Goal: Information Seeking & Learning: Learn about a topic

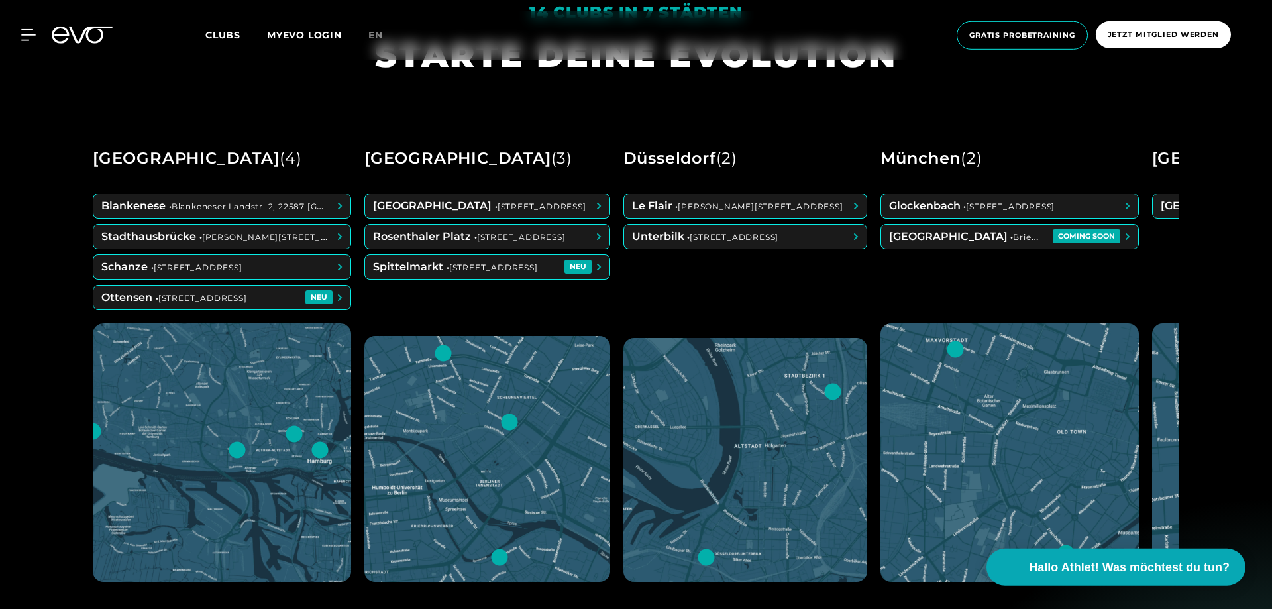
scroll to position [676, 0]
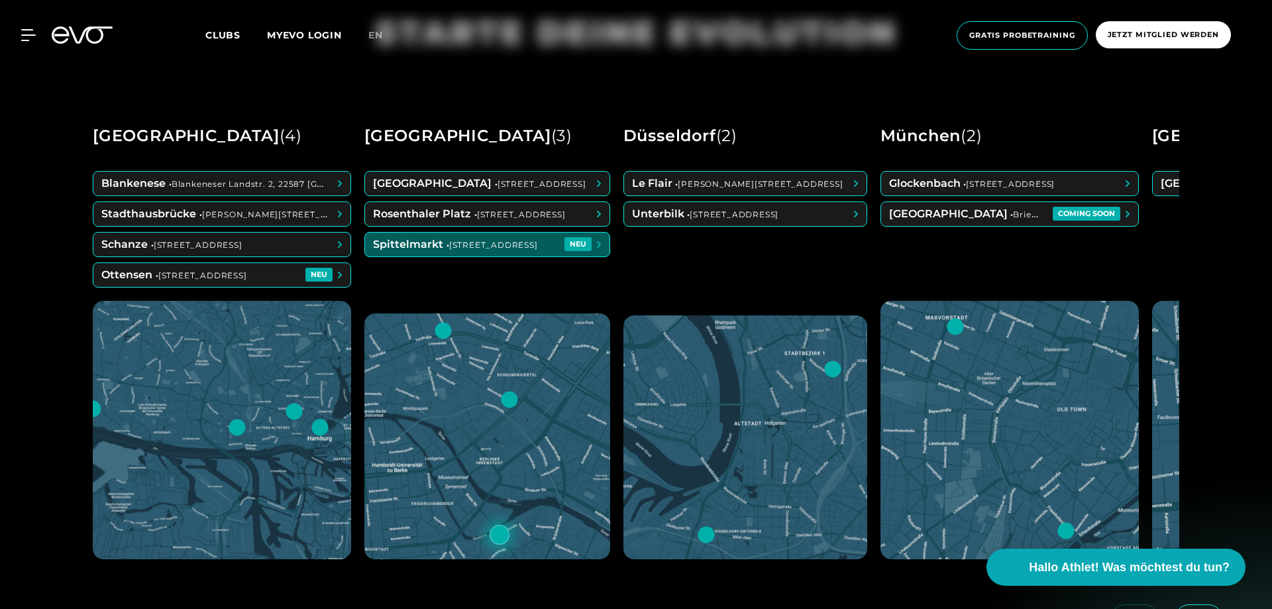
click at [413, 246] on span at bounding box center [487, 245] width 244 height 24
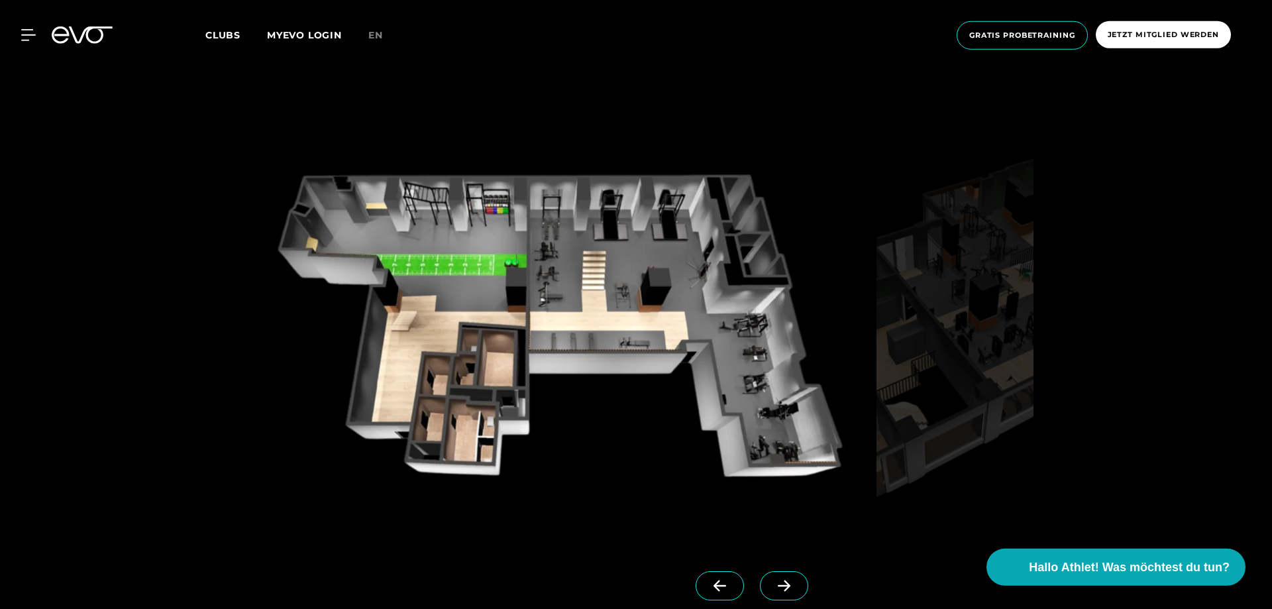
scroll to position [1284, 0]
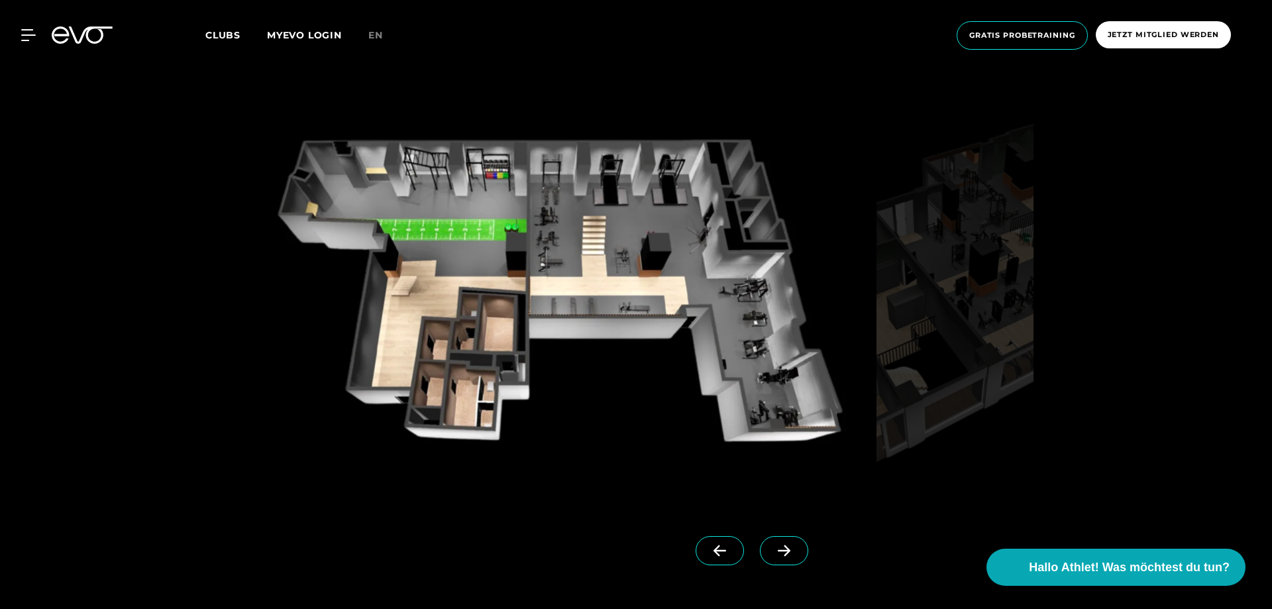
click at [783, 548] on icon at bounding box center [783, 551] width 23 height 12
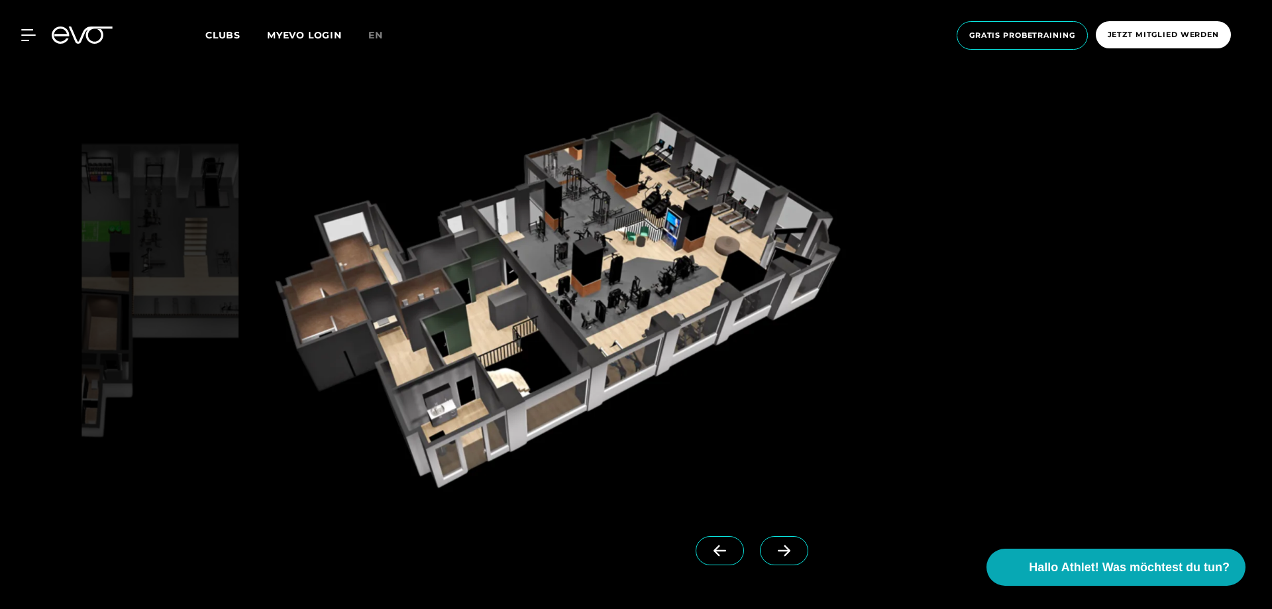
click at [783, 548] on icon at bounding box center [783, 551] width 23 height 12
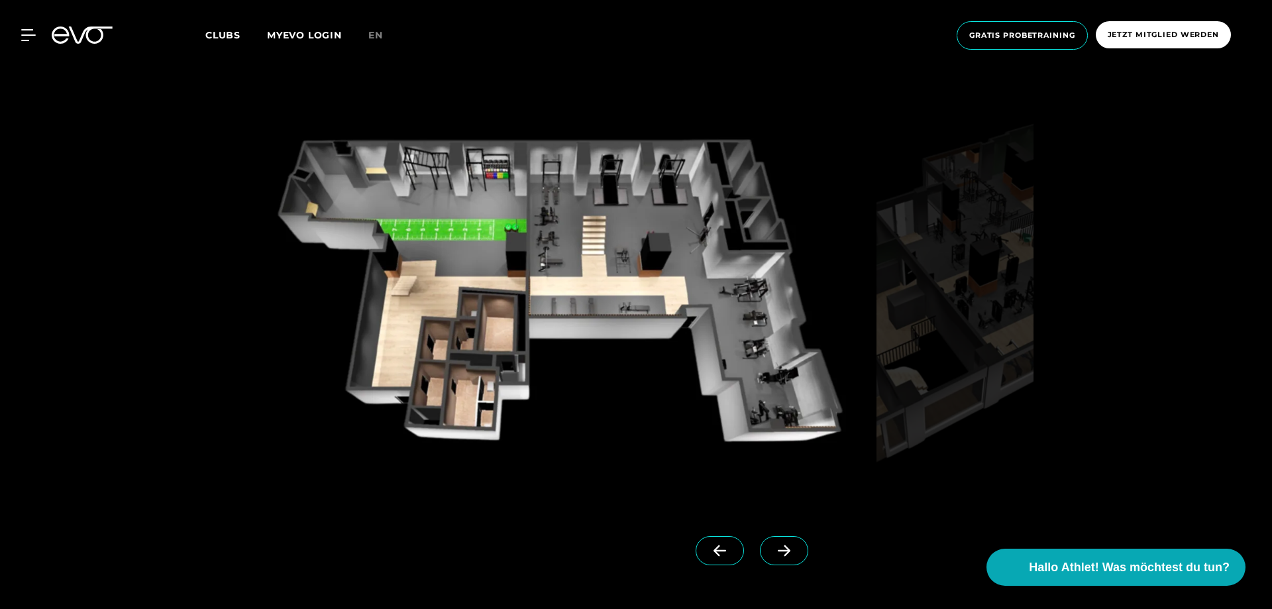
click at [712, 553] on icon at bounding box center [719, 551] width 23 height 12
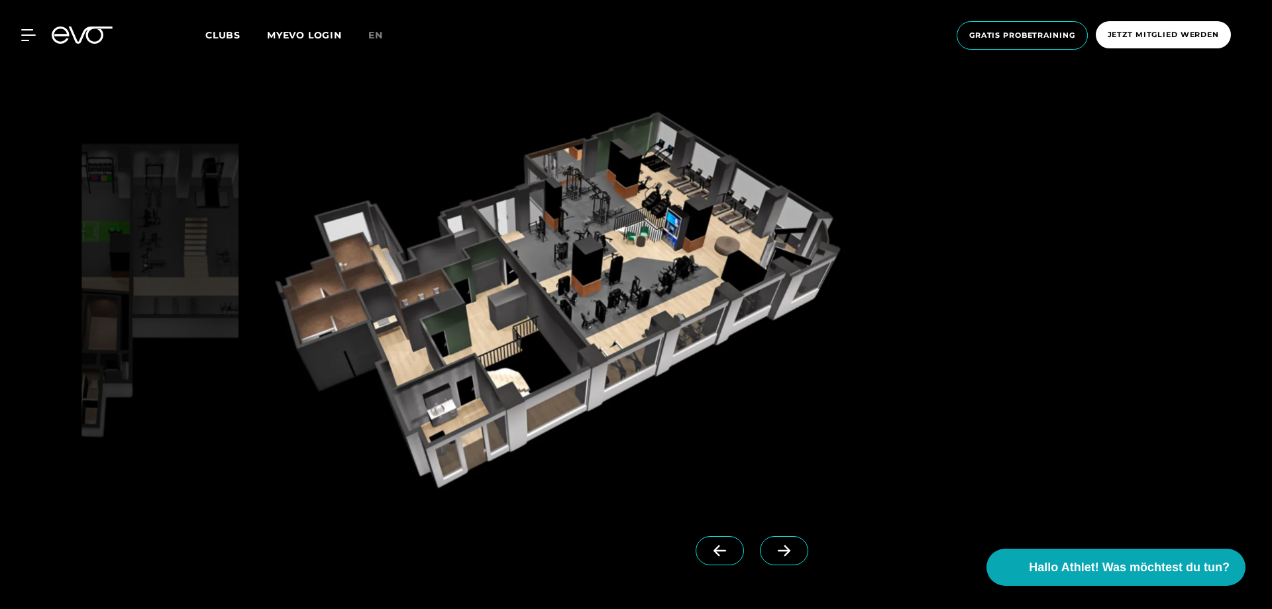
click at [782, 558] on span at bounding box center [784, 550] width 48 height 29
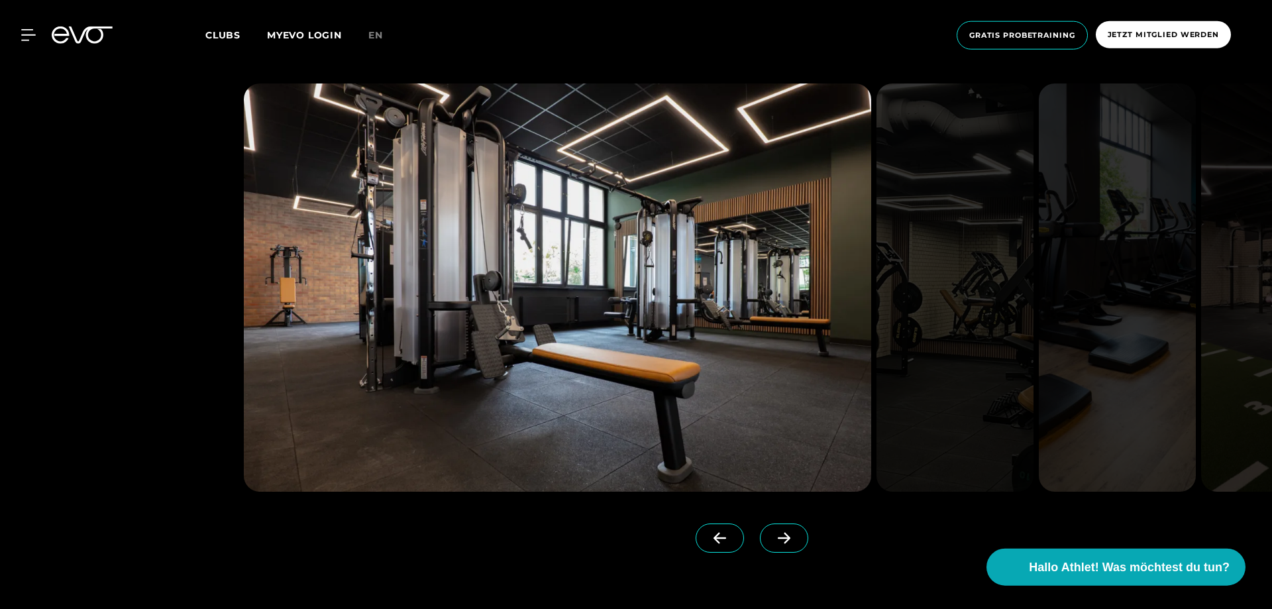
scroll to position [3378, 0]
click at [788, 533] on icon at bounding box center [784, 537] width 13 height 11
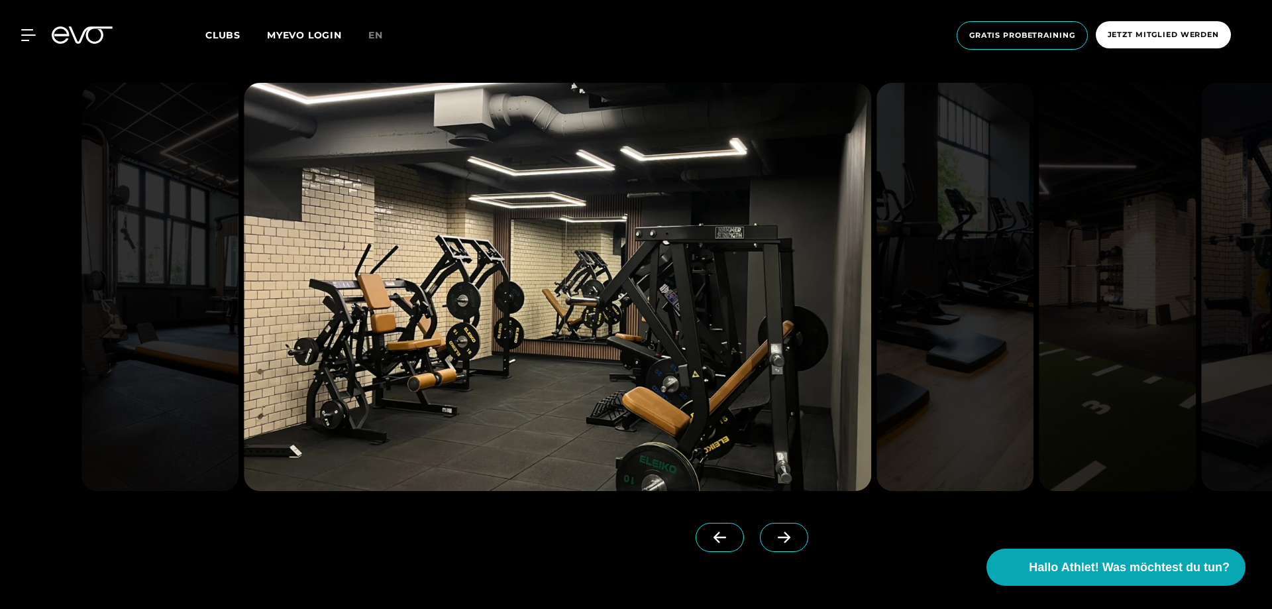
click at [788, 533] on icon at bounding box center [784, 537] width 13 height 11
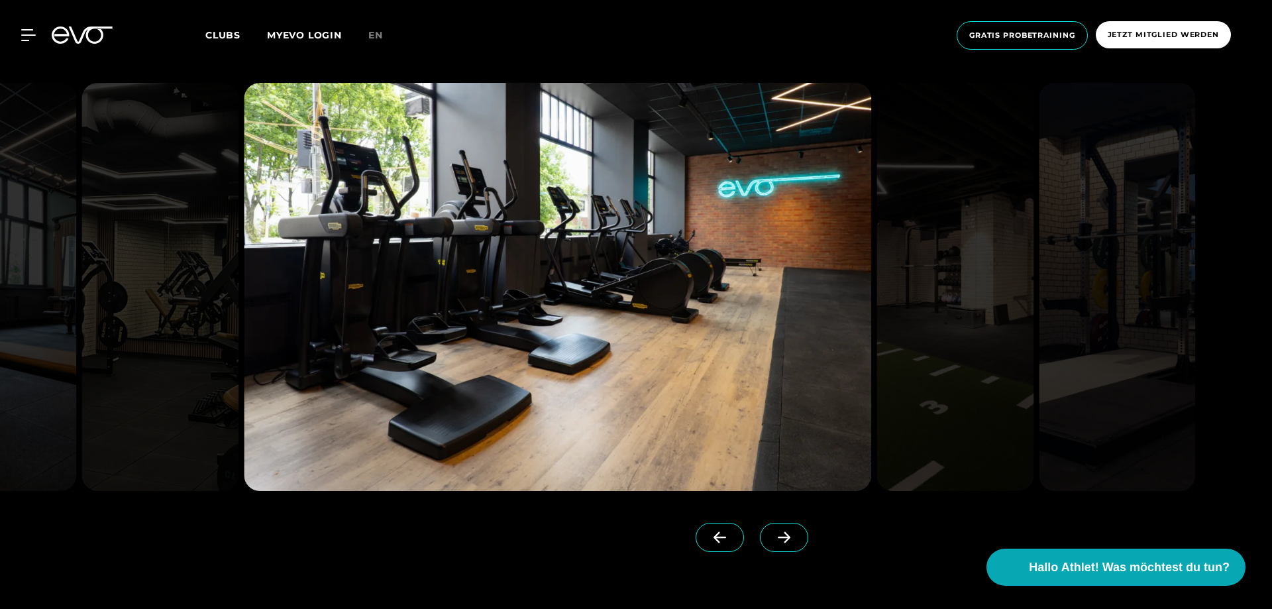
click at [788, 533] on icon at bounding box center [784, 537] width 13 height 11
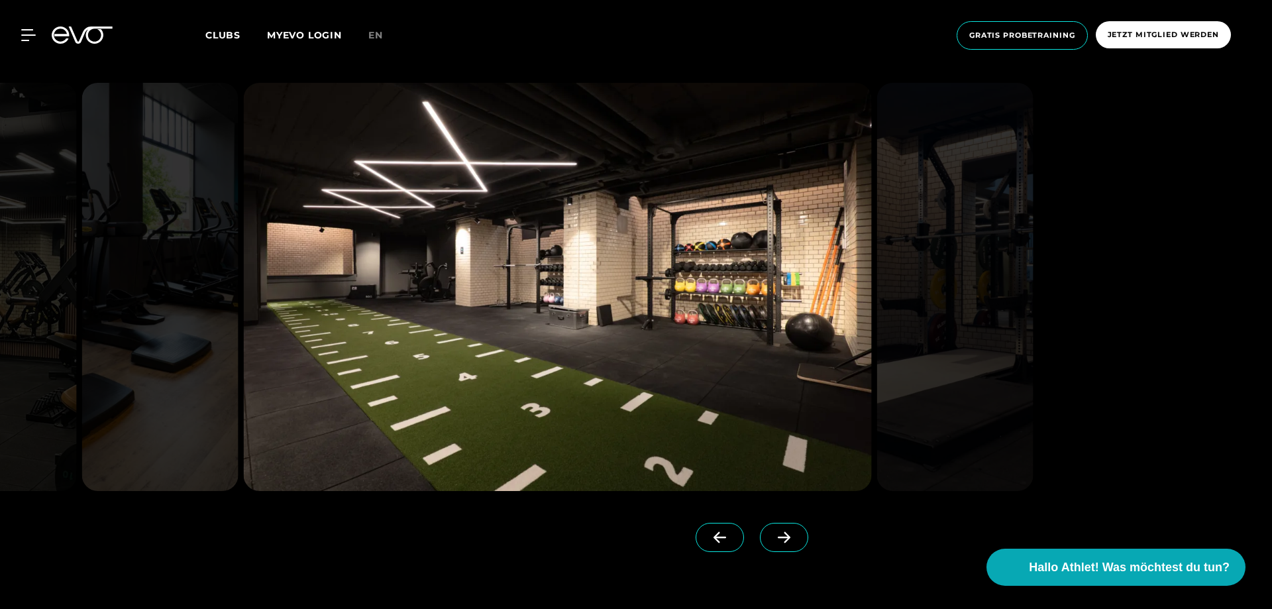
click at [558, 331] on img at bounding box center [557, 287] width 627 height 408
click at [776, 532] on icon at bounding box center [783, 537] width 23 height 12
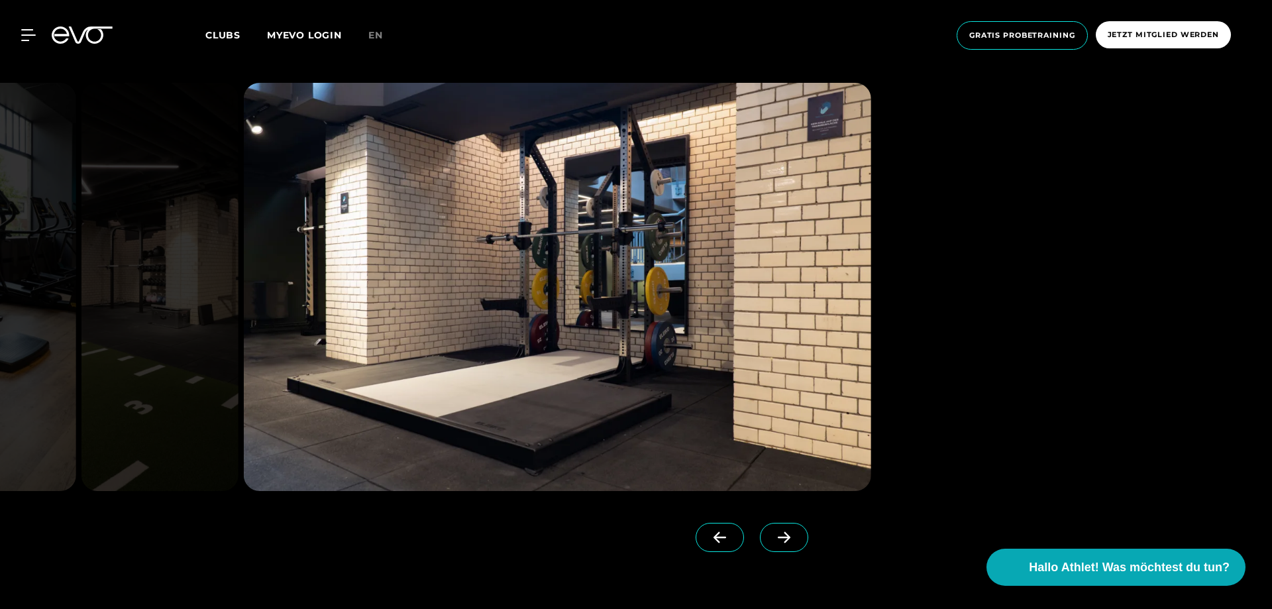
click at [776, 532] on icon at bounding box center [783, 537] width 23 height 12
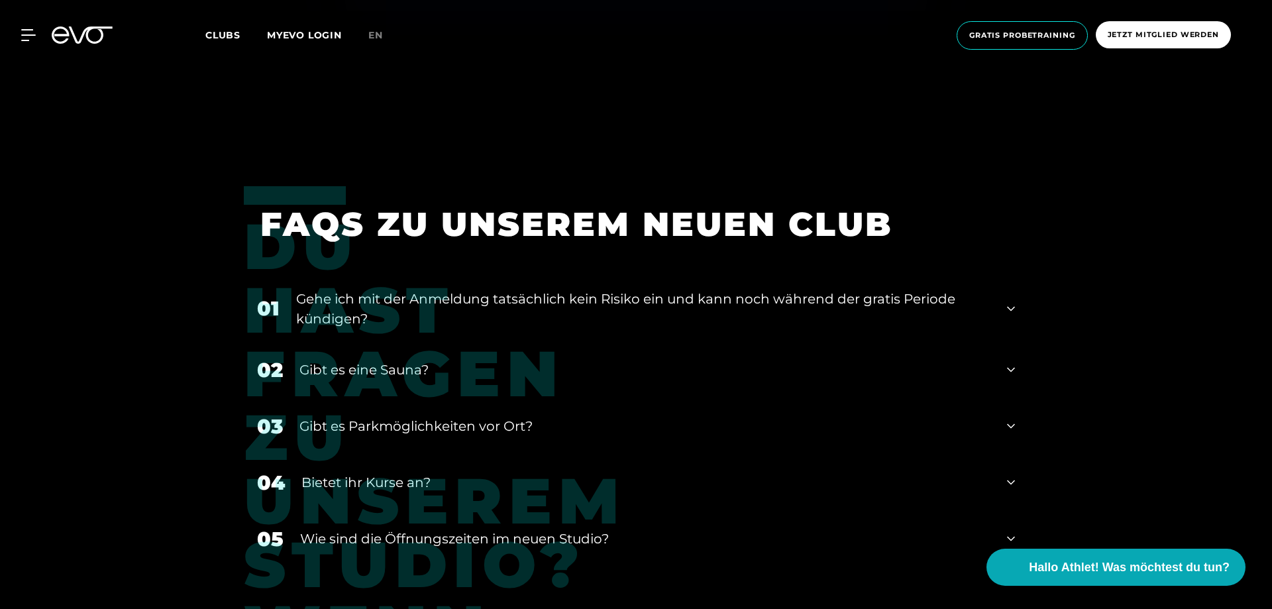
scroll to position [5405, 0]
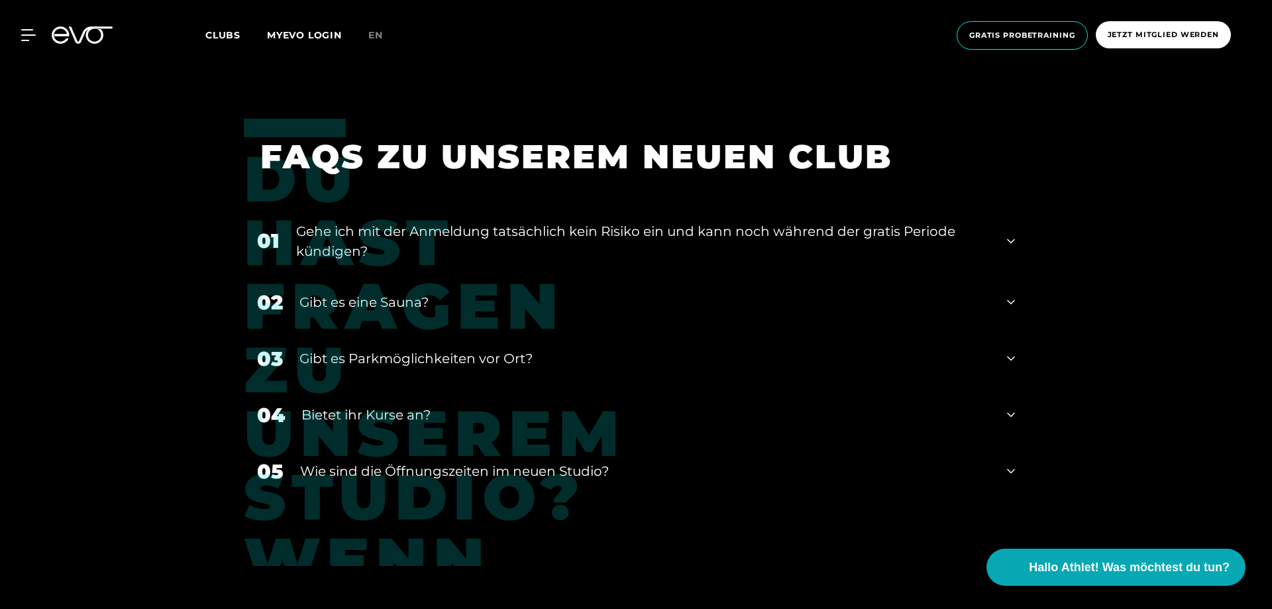
click at [1010, 415] on icon at bounding box center [1011, 415] width 8 height 16
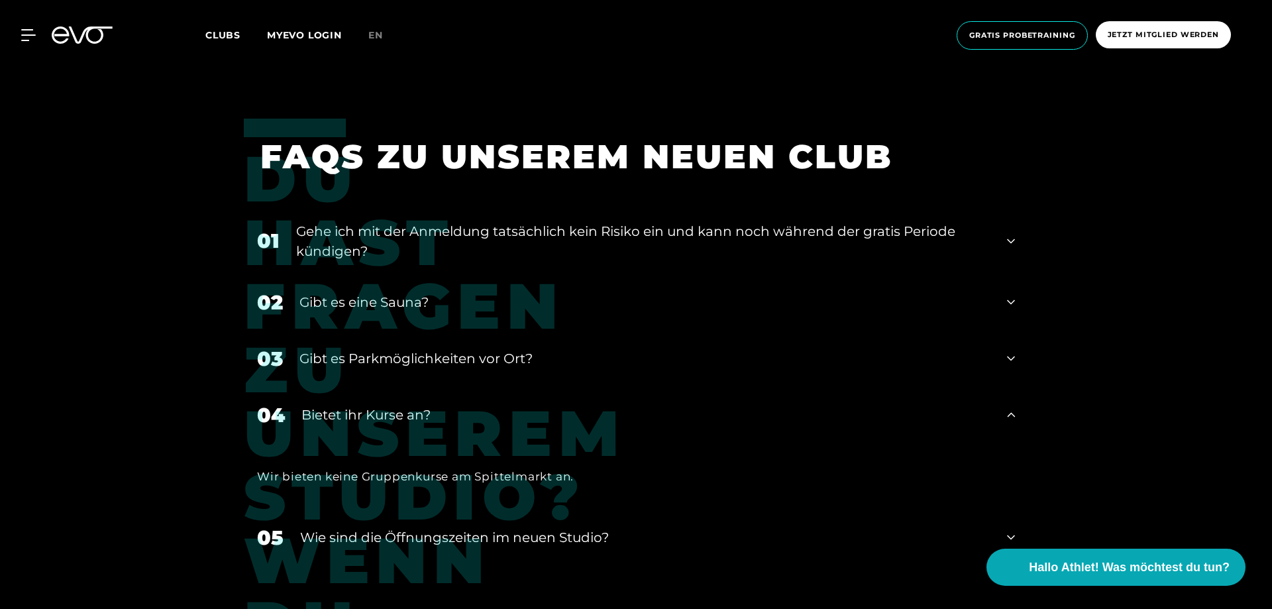
click at [1015, 238] on div "01 Gehe ich mit der Anmeldung tatsächlich kein Risiko ein und kann noch während…" at bounding box center [636, 241] width 784 height 66
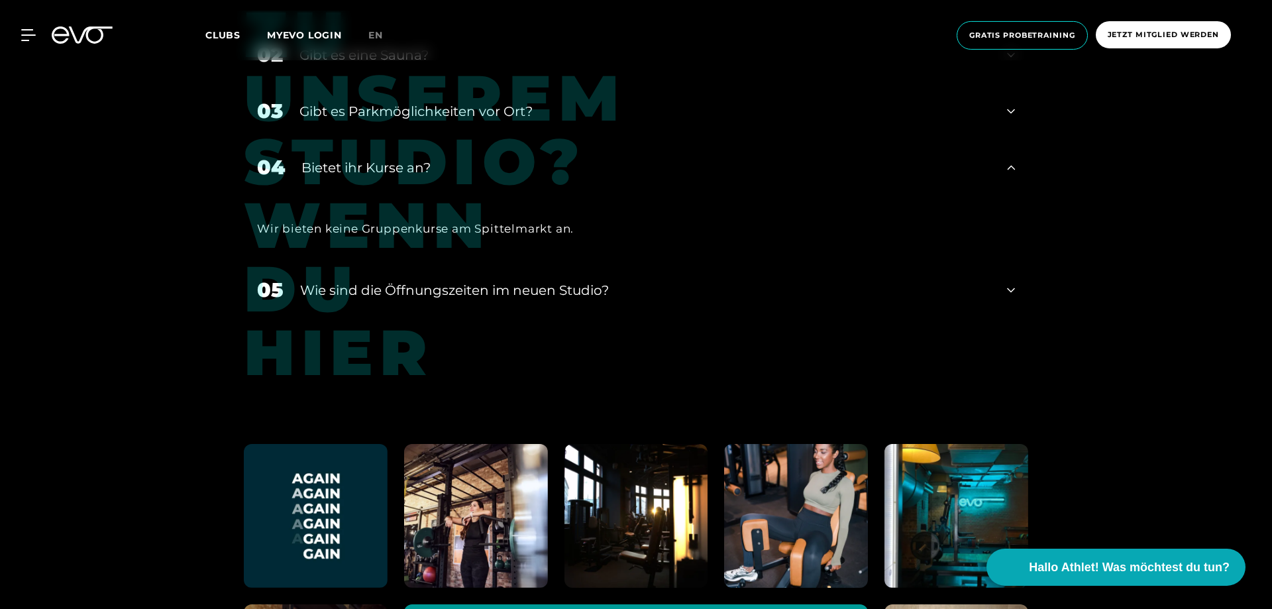
scroll to position [5811, 0]
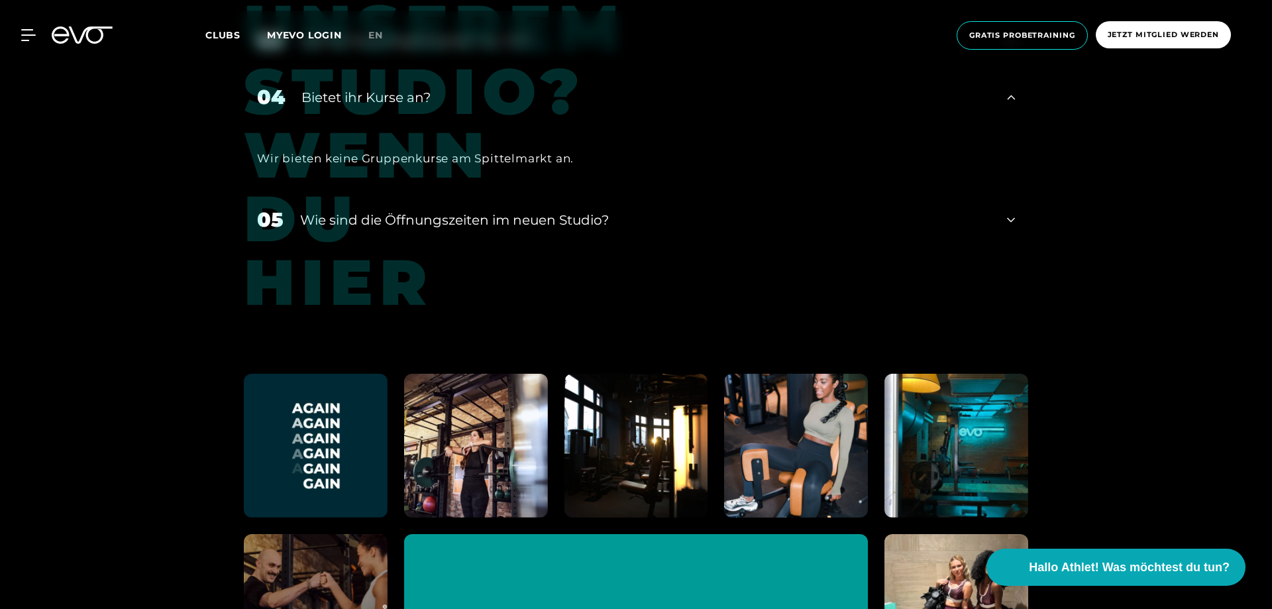
click at [1012, 216] on icon at bounding box center [1011, 220] width 8 height 16
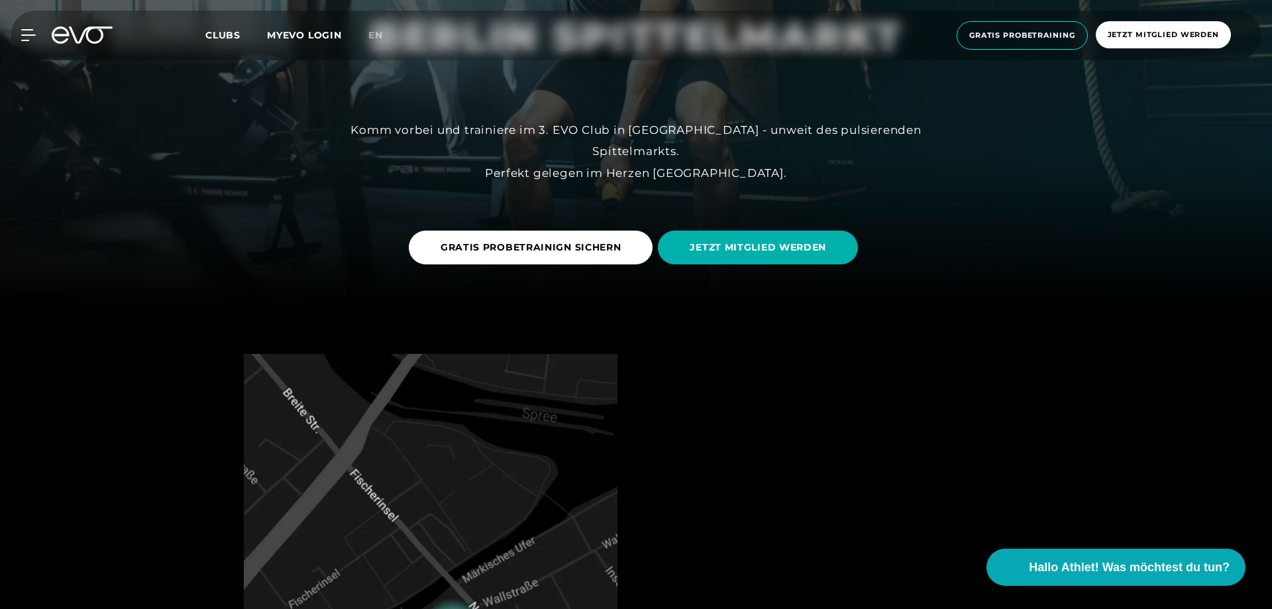
scroll to position [0, 0]
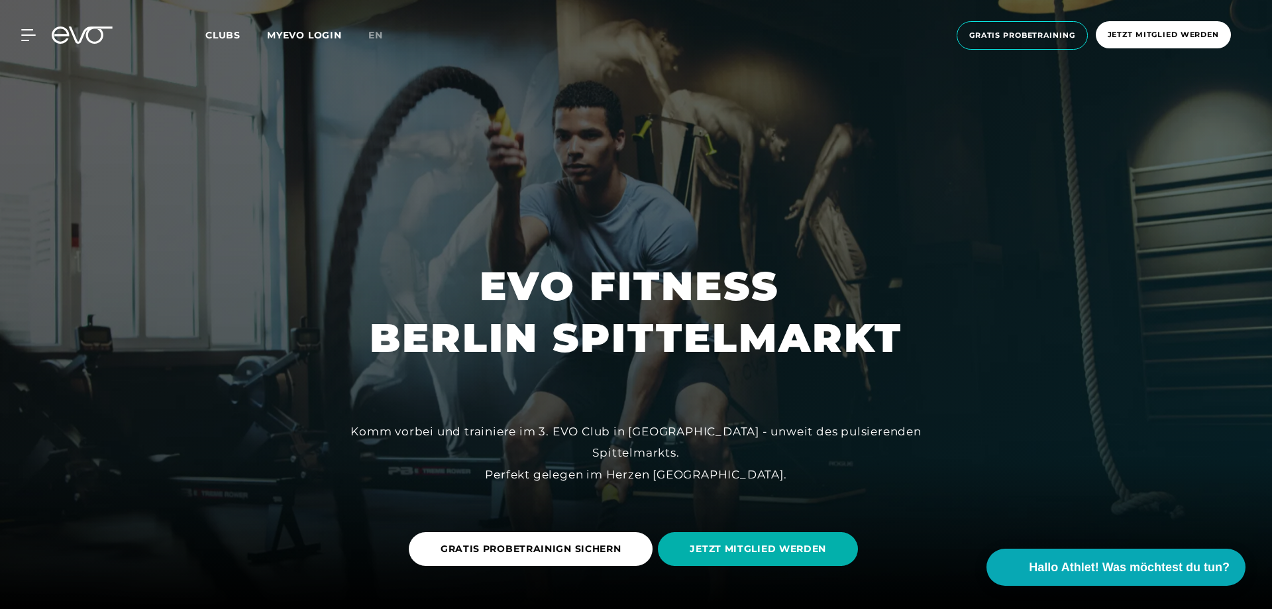
click at [229, 33] on span "Clubs" at bounding box center [222, 35] width 35 height 12
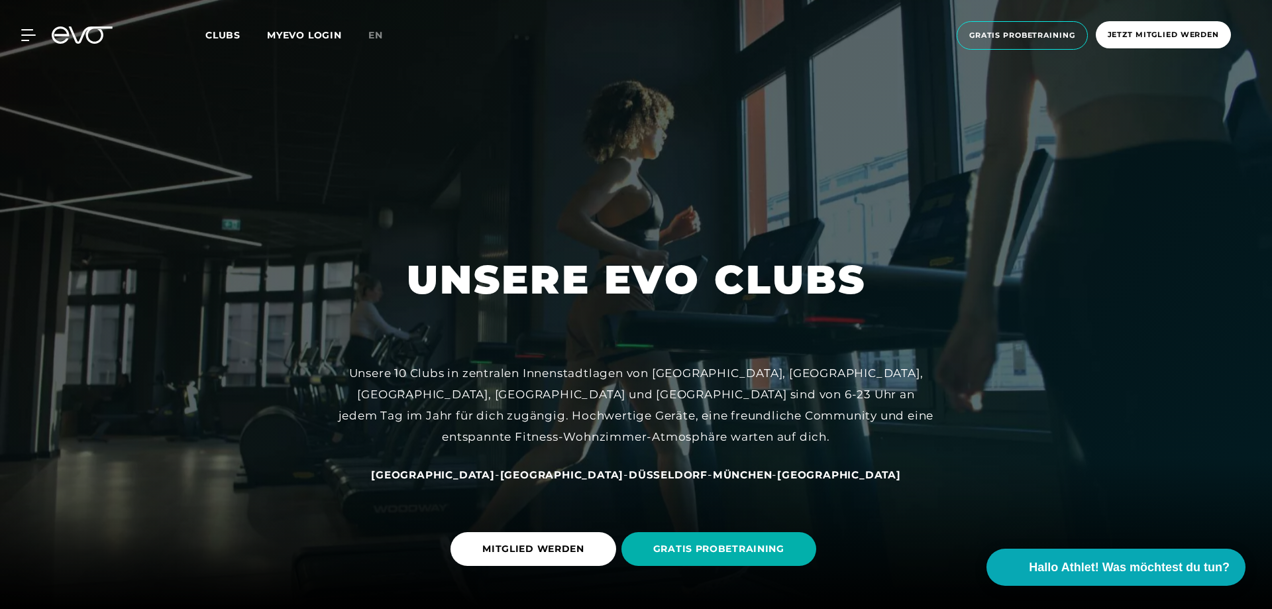
click at [229, 33] on span "Clubs" at bounding box center [222, 35] width 35 height 12
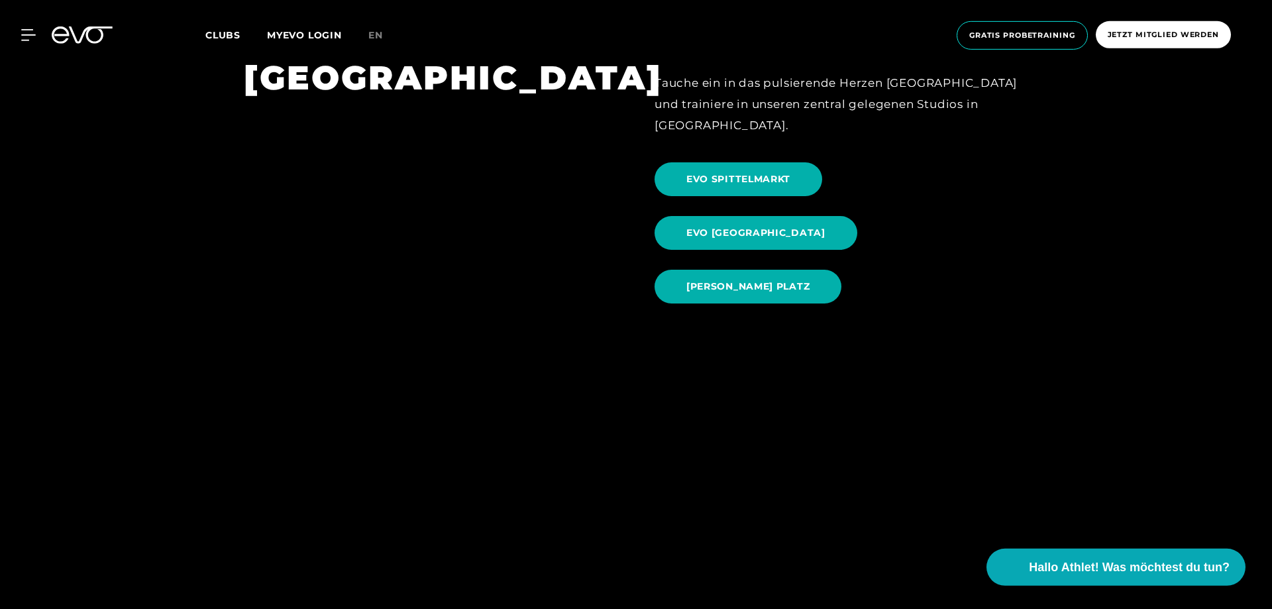
scroll to position [1486, 0]
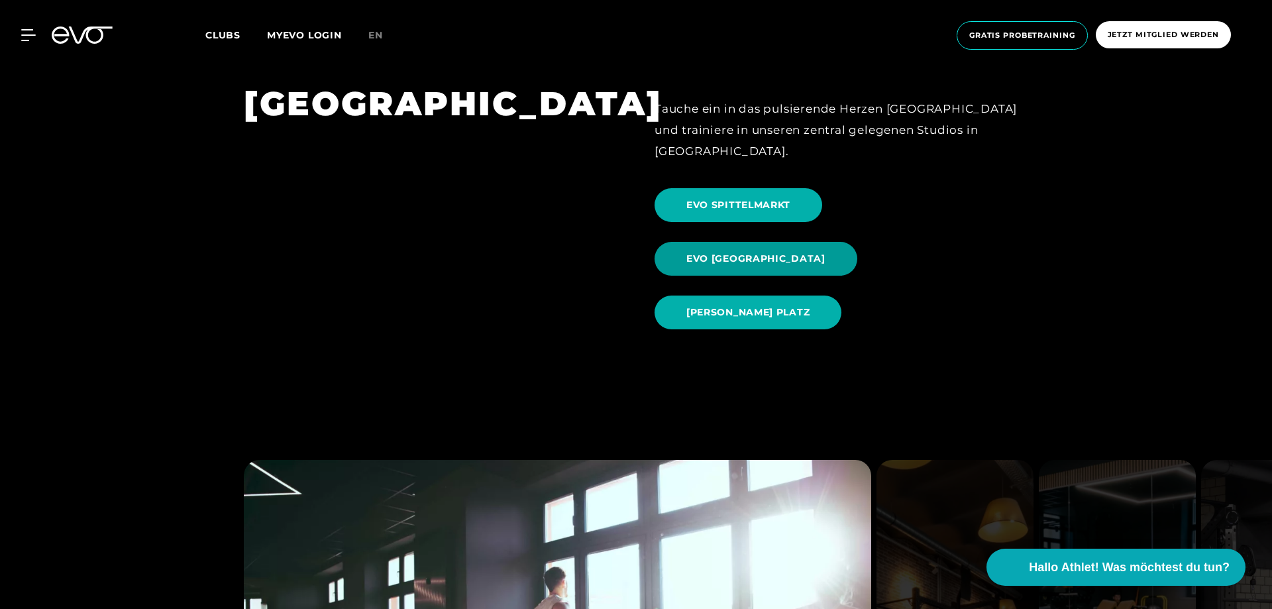
click at [825, 252] on span "EVO [GEOGRAPHIC_DATA]" at bounding box center [755, 259] width 139 height 14
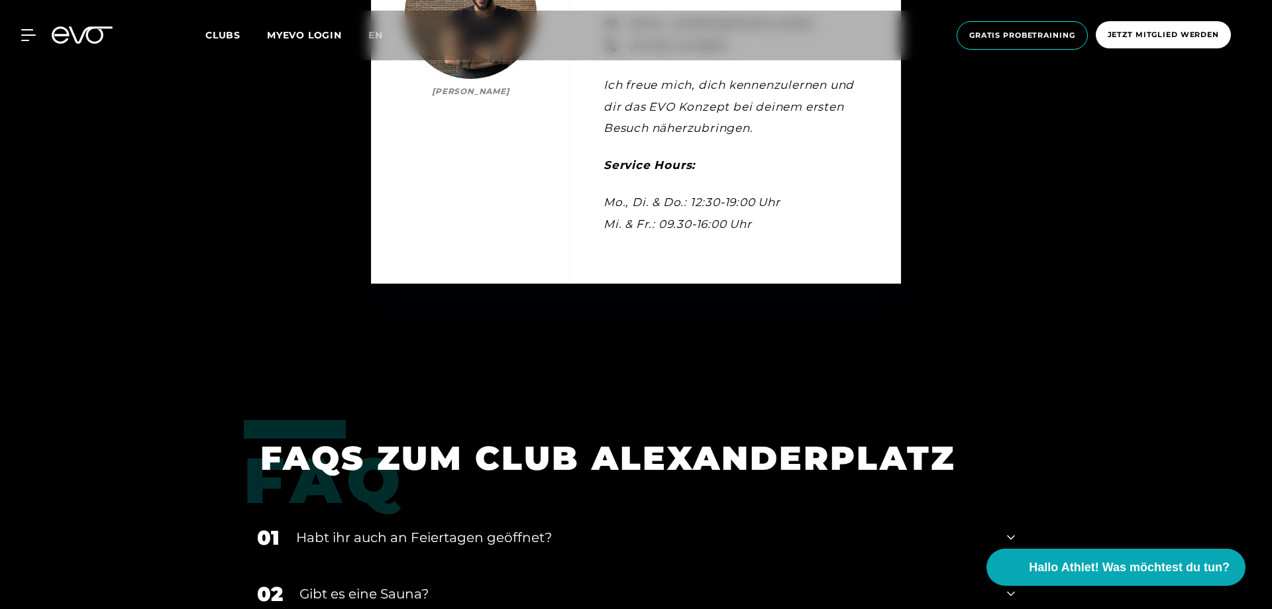
scroll to position [4797, 0]
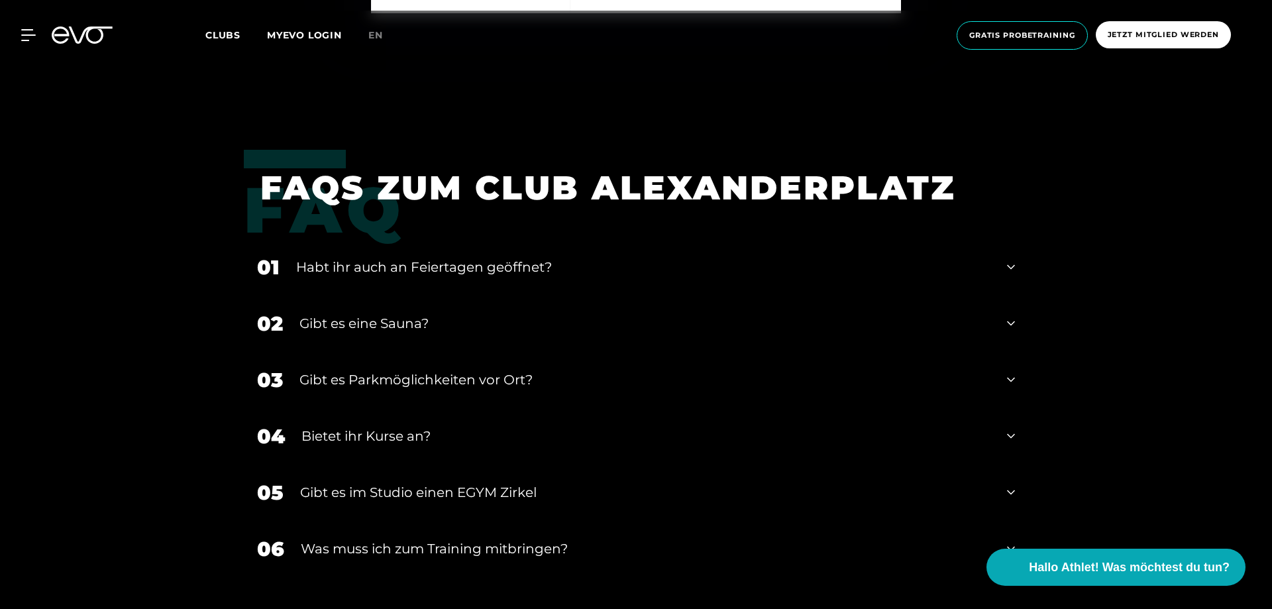
click at [1004, 435] on div "04 Bietet ihr [DEMOGRAPHIC_DATA]?" at bounding box center [636, 436] width 784 height 56
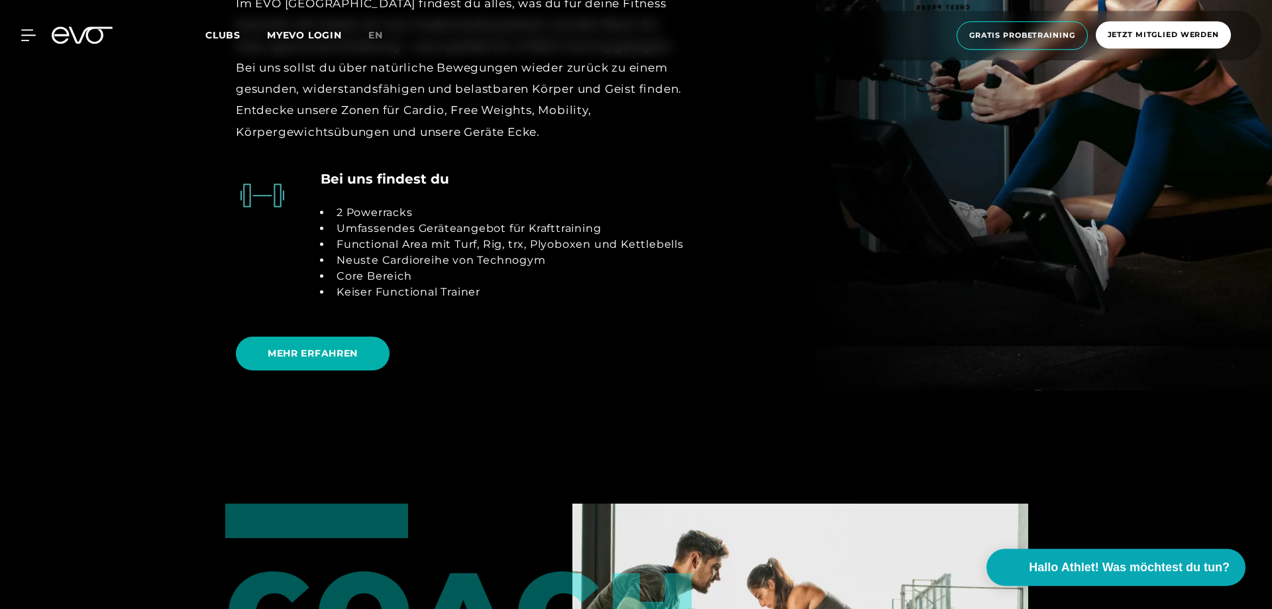
scroll to position [2973, 0]
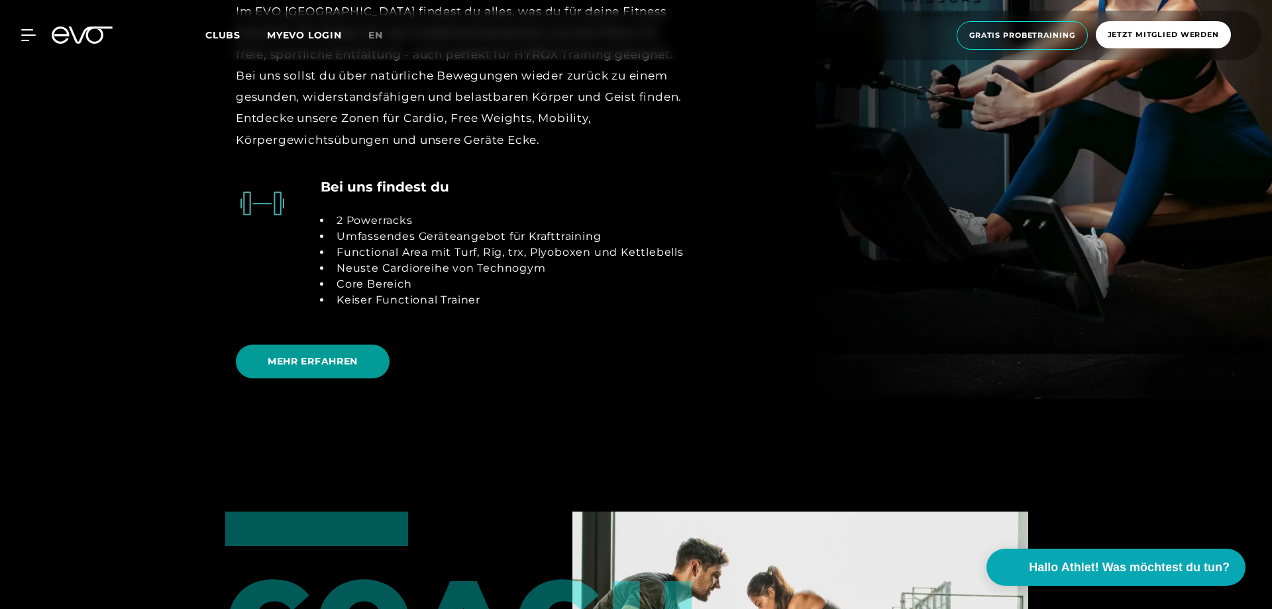
click at [316, 357] on span "MEHR ERFAHREN" at bounding box center [313, 361] width 90 height 14
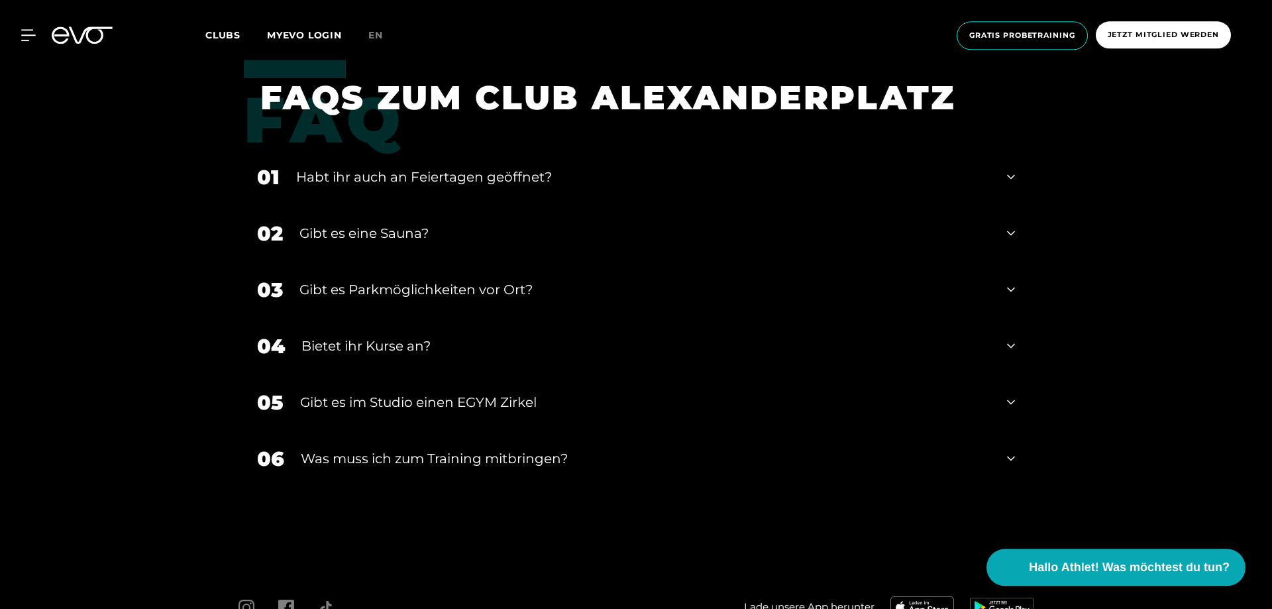
scroll to position [4987, 0]
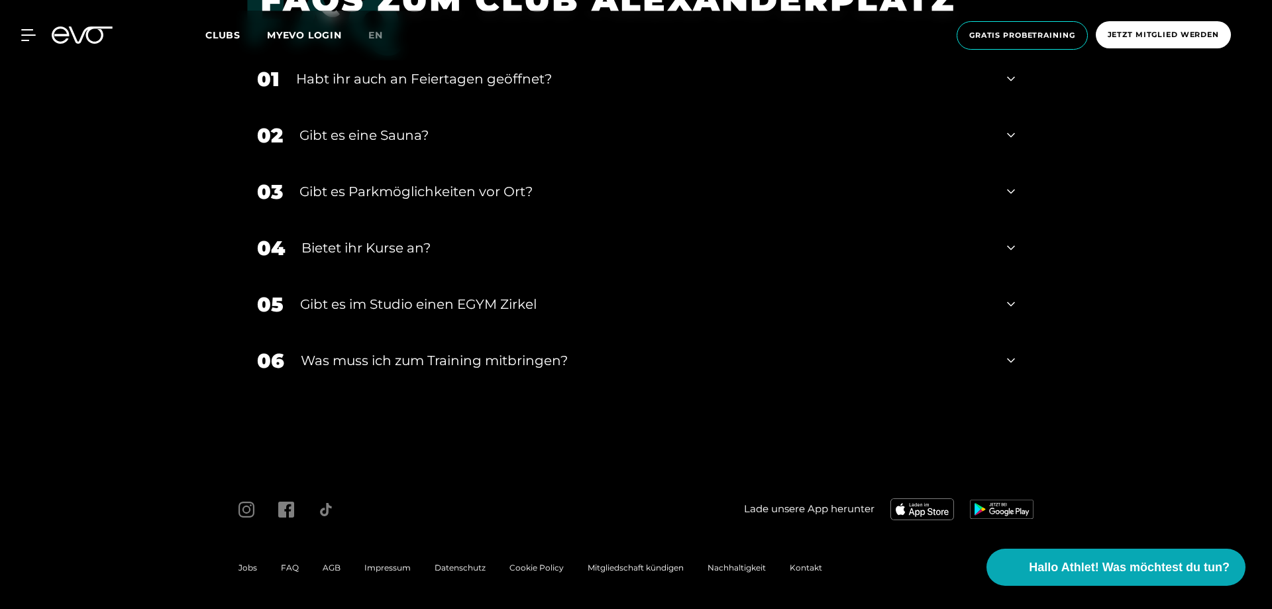
click at [1013, 362] on icon at bounding box center [1011, 360] width 8 height 16
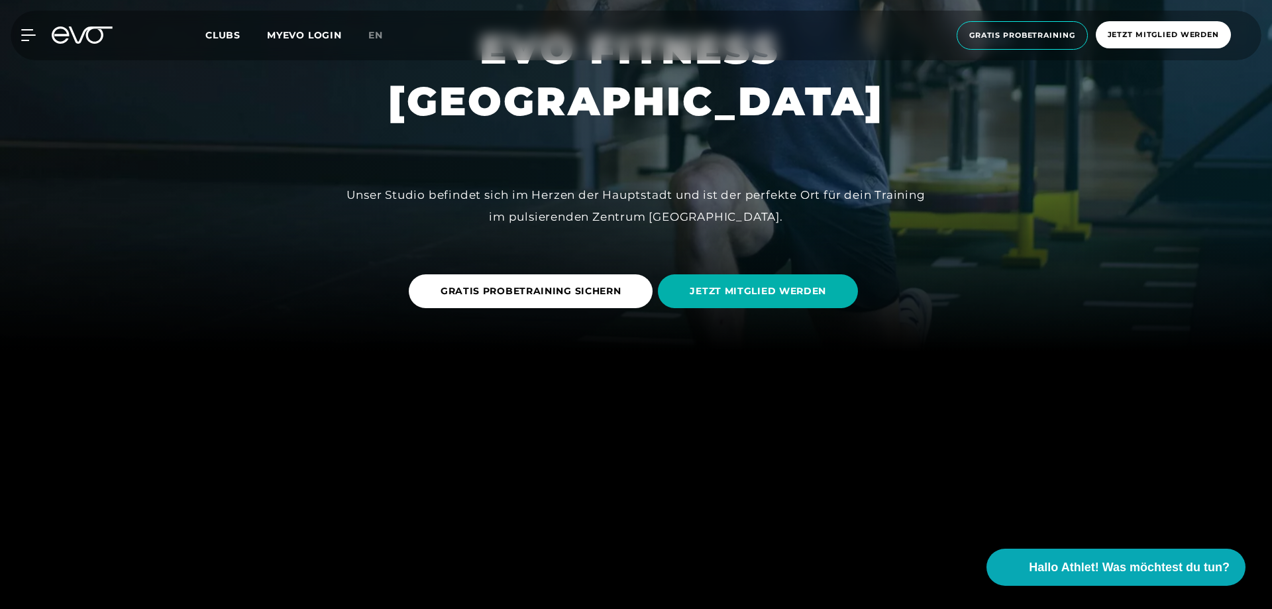
scroll to position [0, 0]
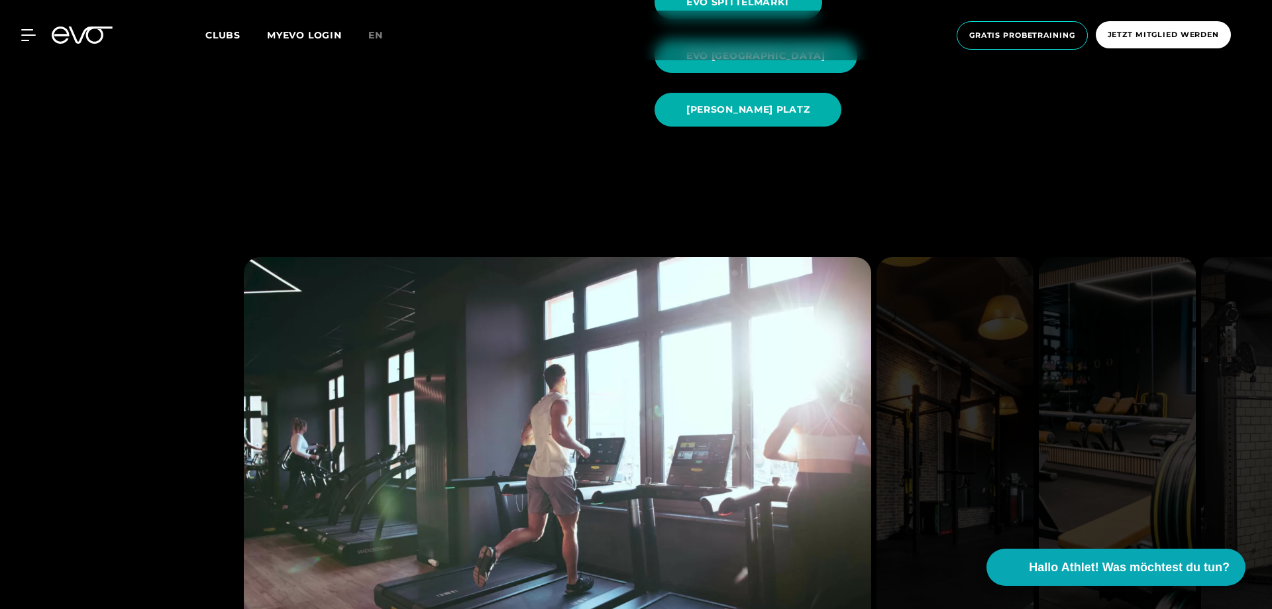
scroll to position [1419, 0]
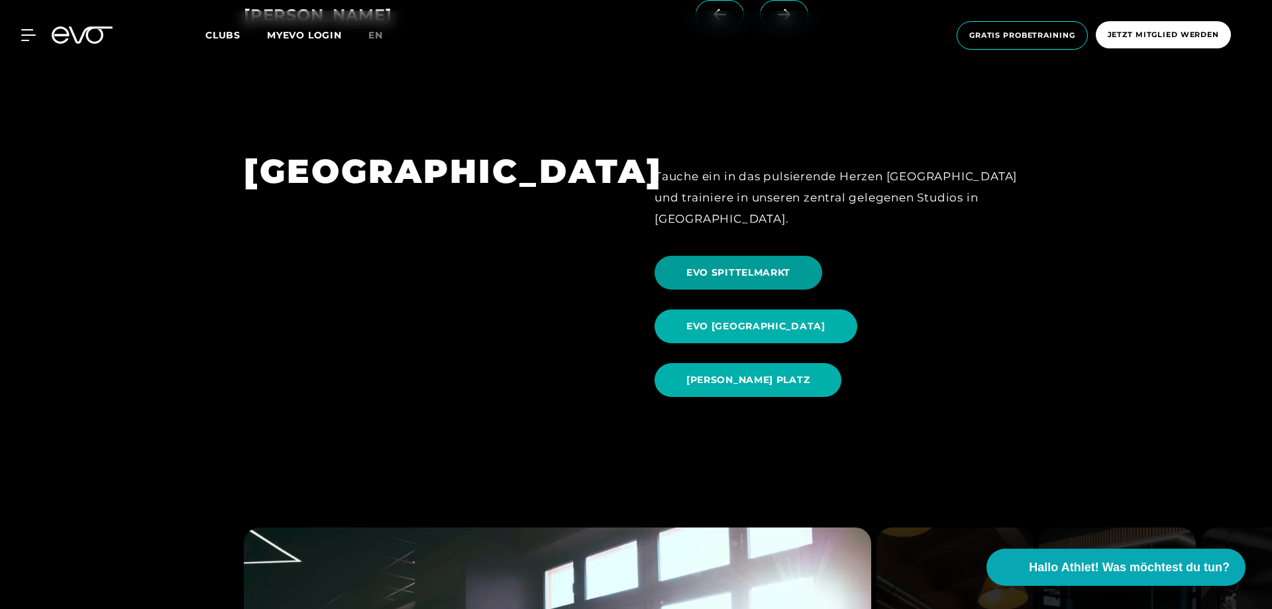
click at [718, 266] on span "EVO SPITTELMARKT" at bounding box center [738, 273] width 104 height 14
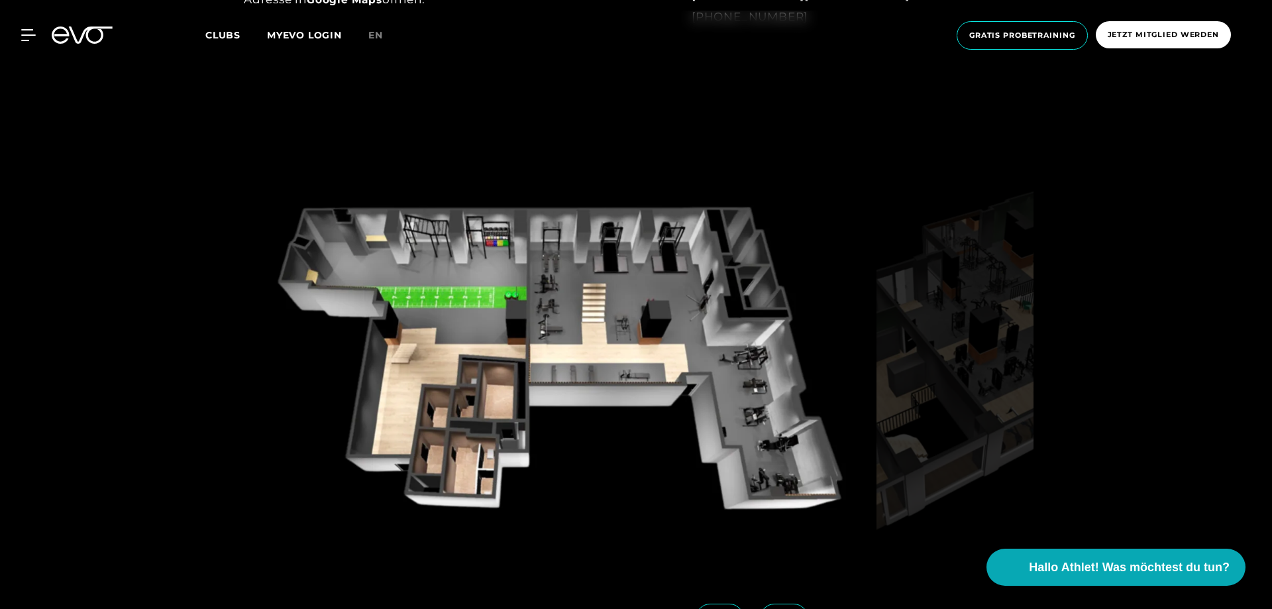
scroll to position [1351, 0]
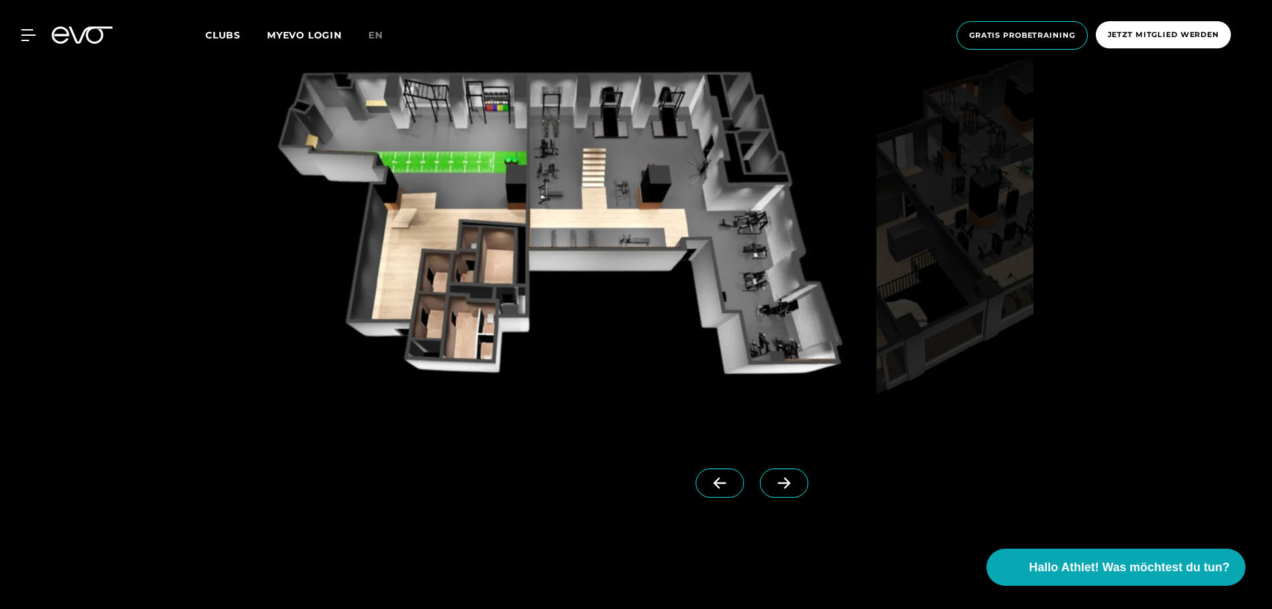
click at [789, 482] on icon at bounding box center [784, 483] width 13 height 11
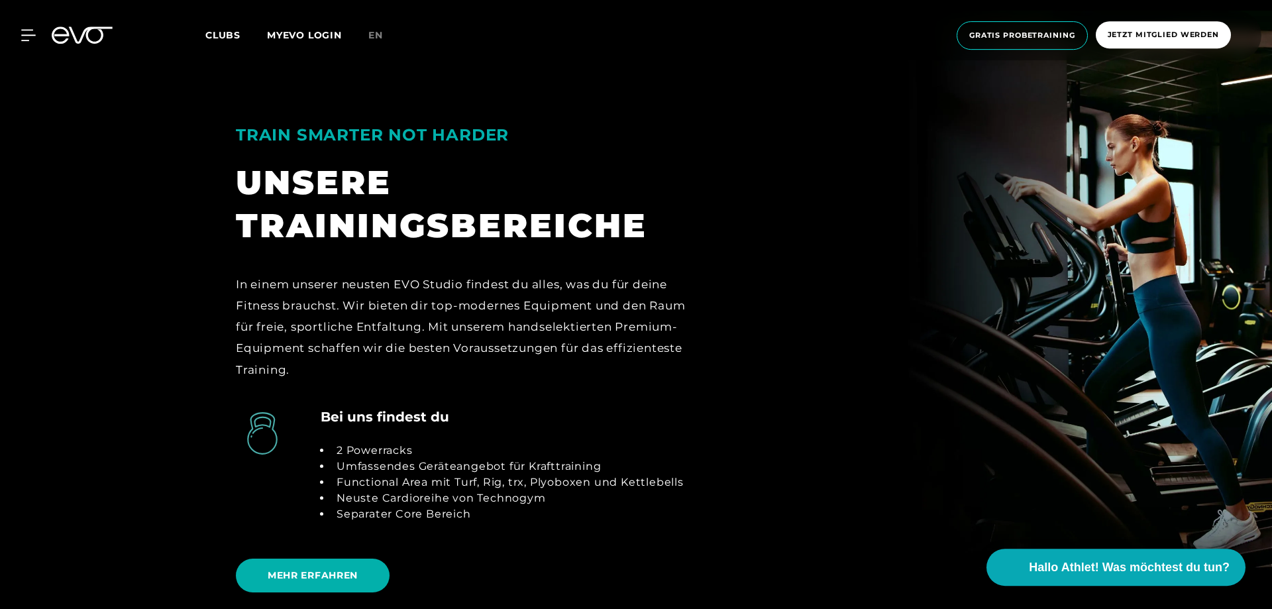
scroll to position [2770, 0]
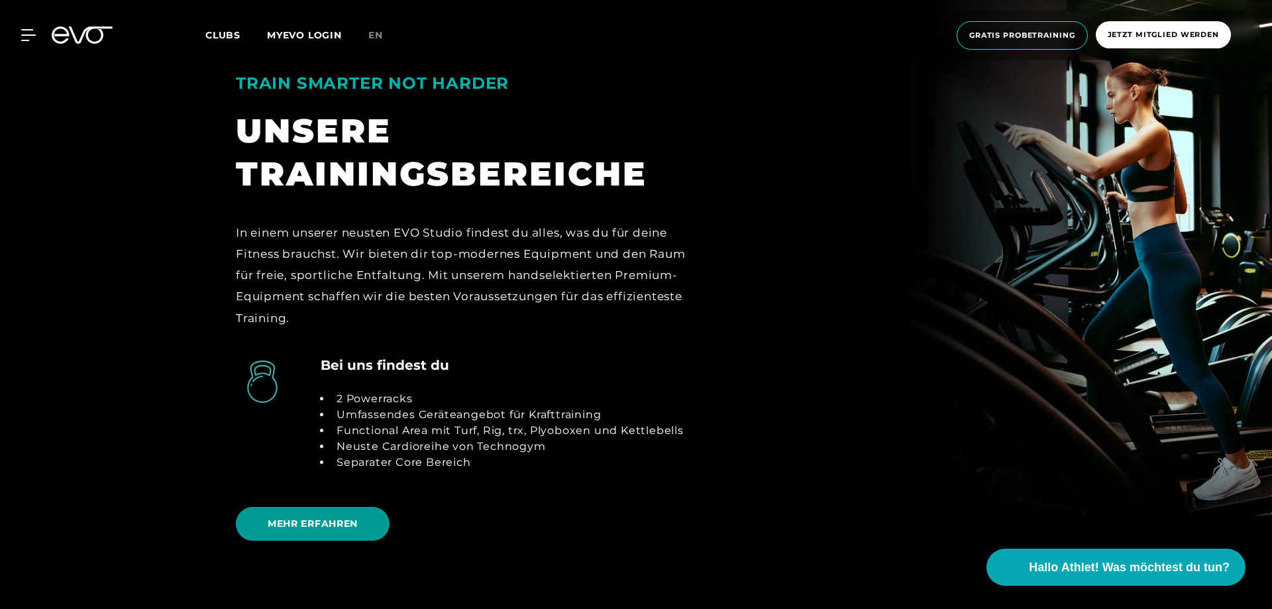
click at [295, 523] on span "MEHR ERFAHREN" at bounding box center [313, 524] width 90 height 14
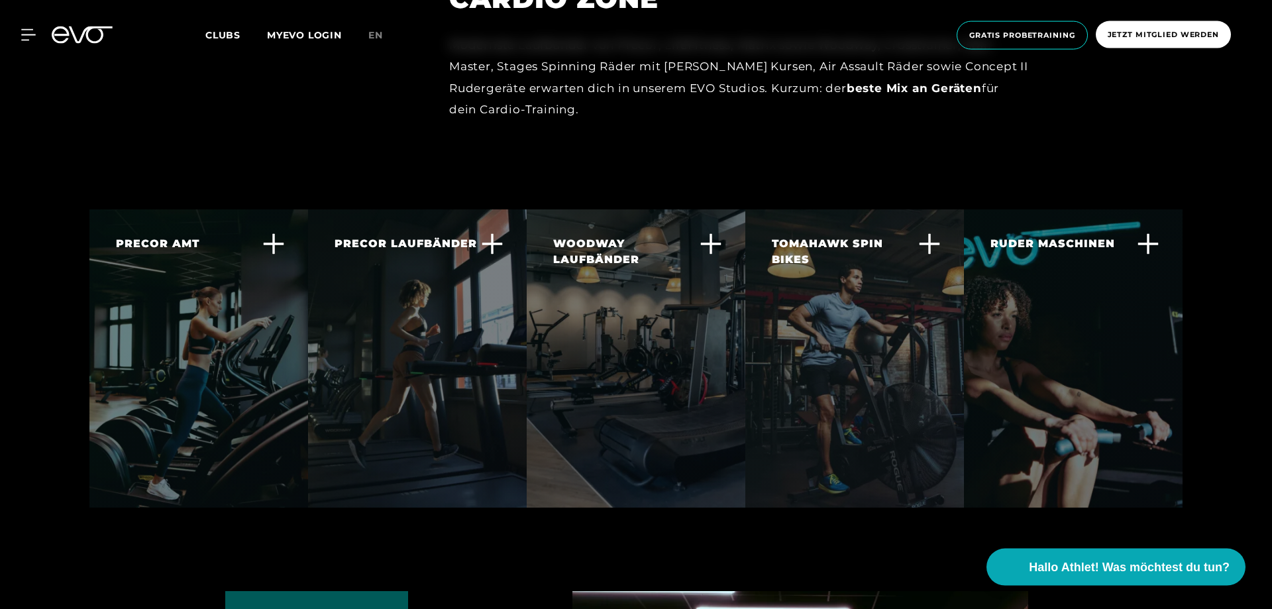
scroll to position [2189, 0]
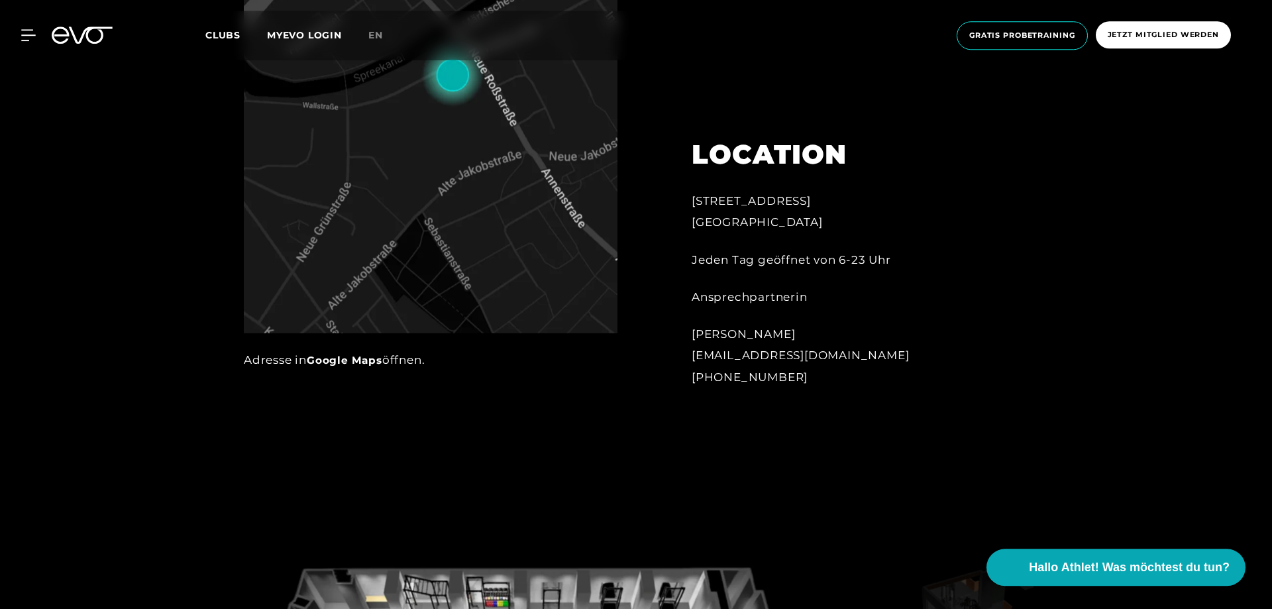
scroll to position [743, 0]
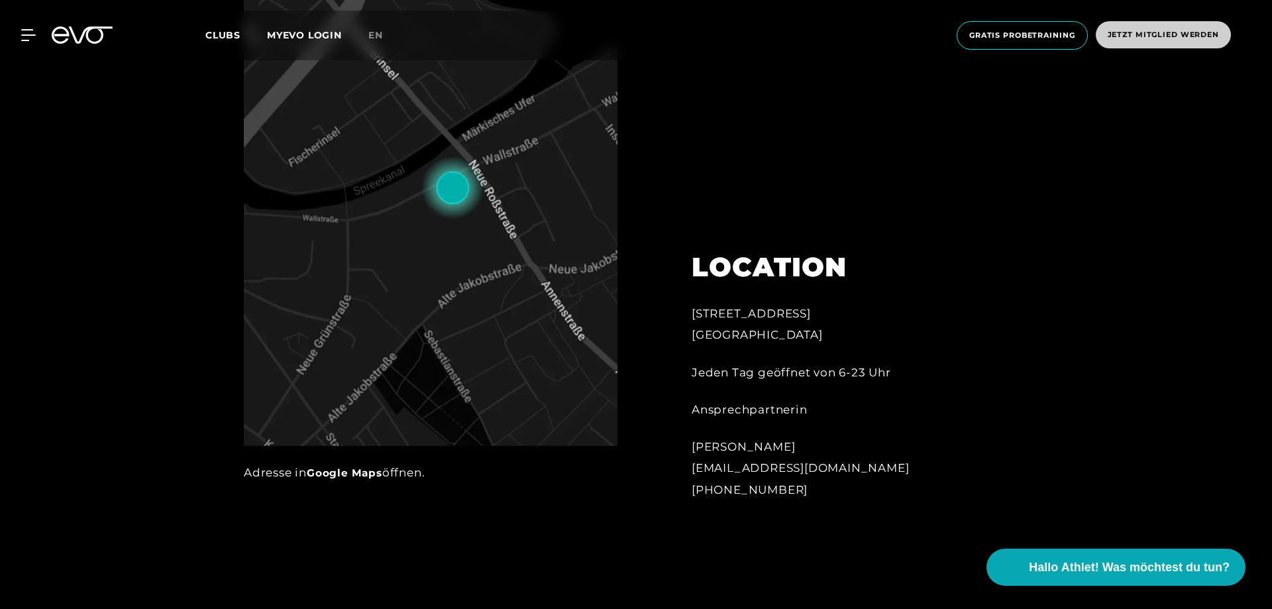
click at [1194, 48] on span "Jetzt Mitglied werden" at bounding box center [1163, 34] width 135 height 27
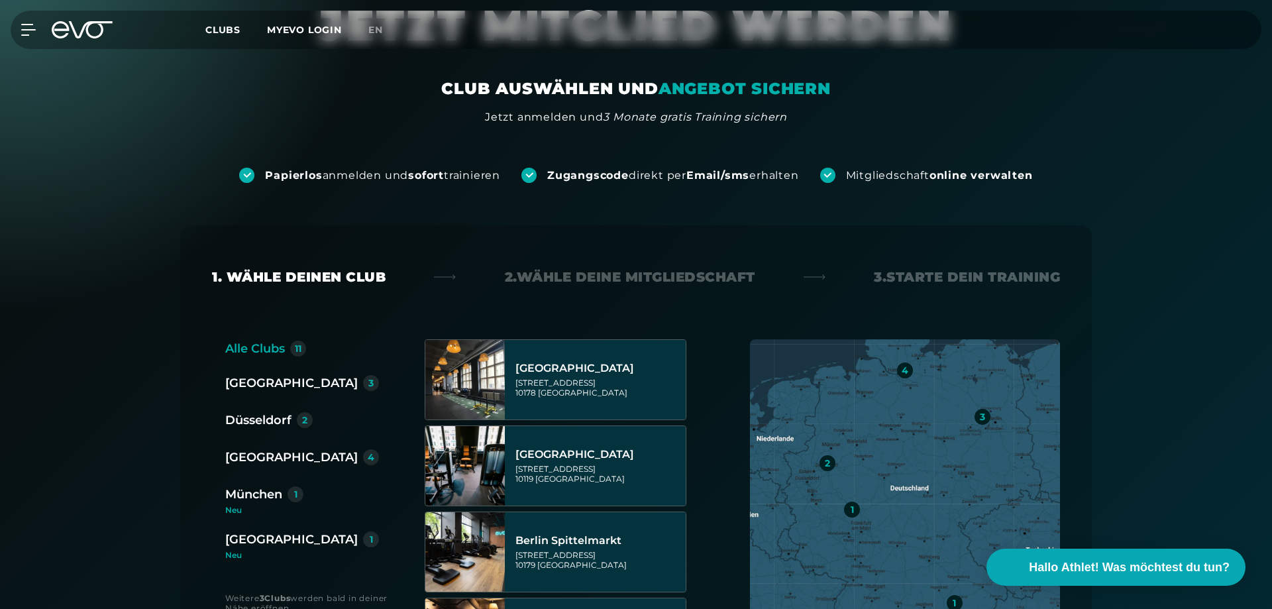
scroll to position [135, 0]
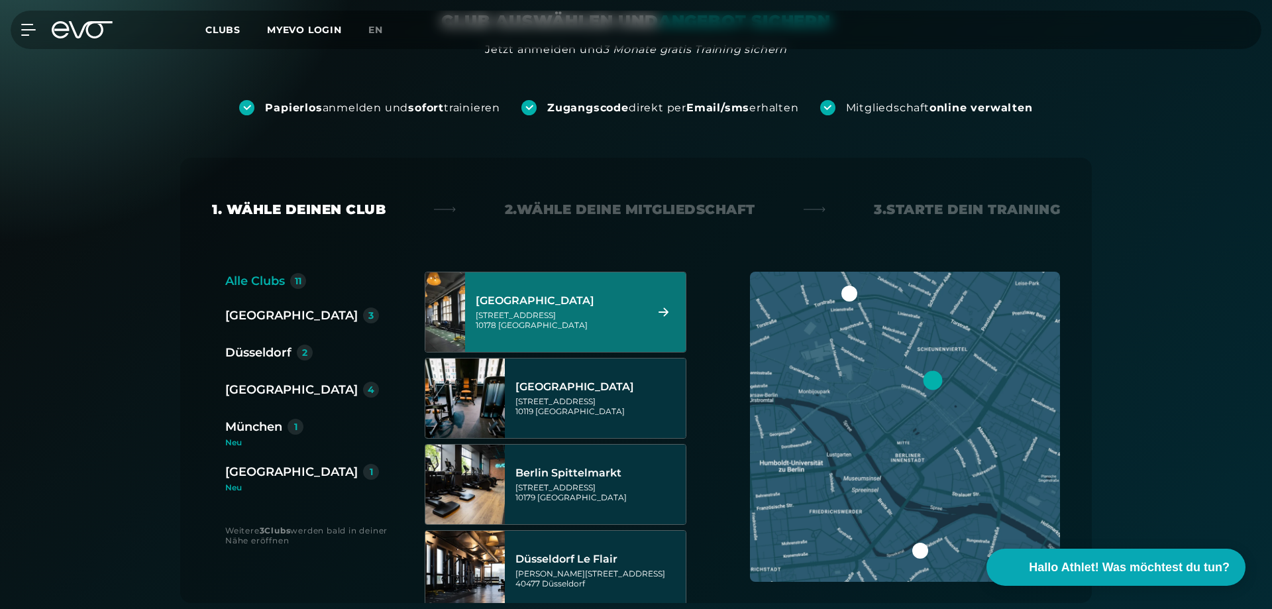
click at [562, 321] on div "[STREET_ADDRESS]" at bounding box center [559, 320] width 166 height 20
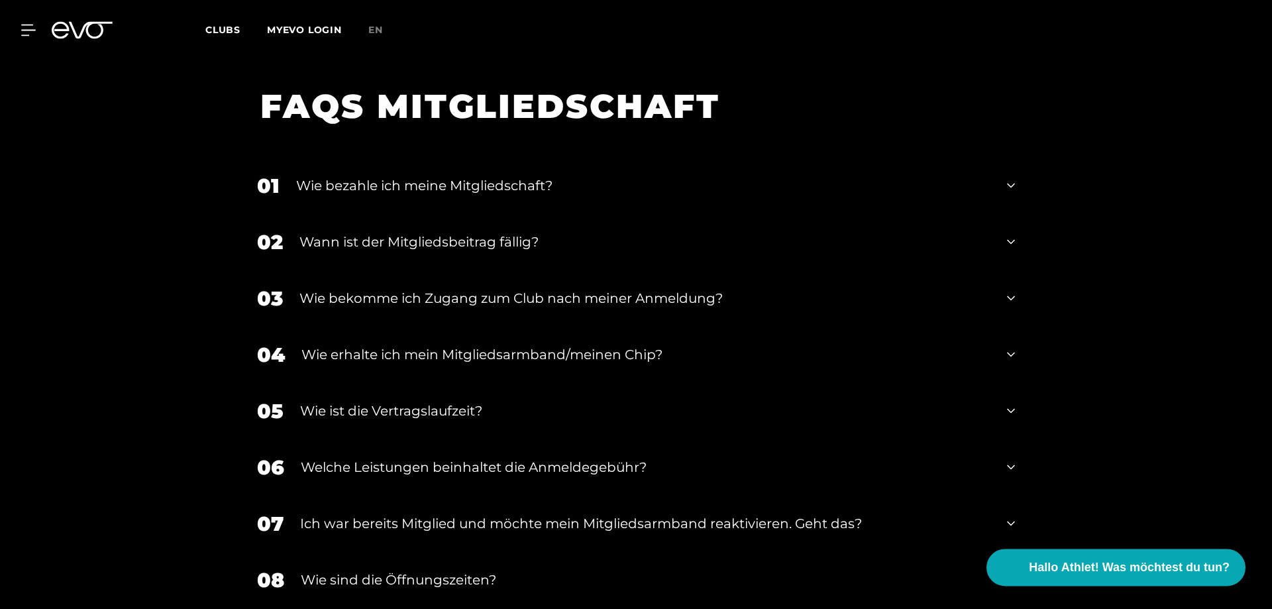
scroll to position [2252, 0]
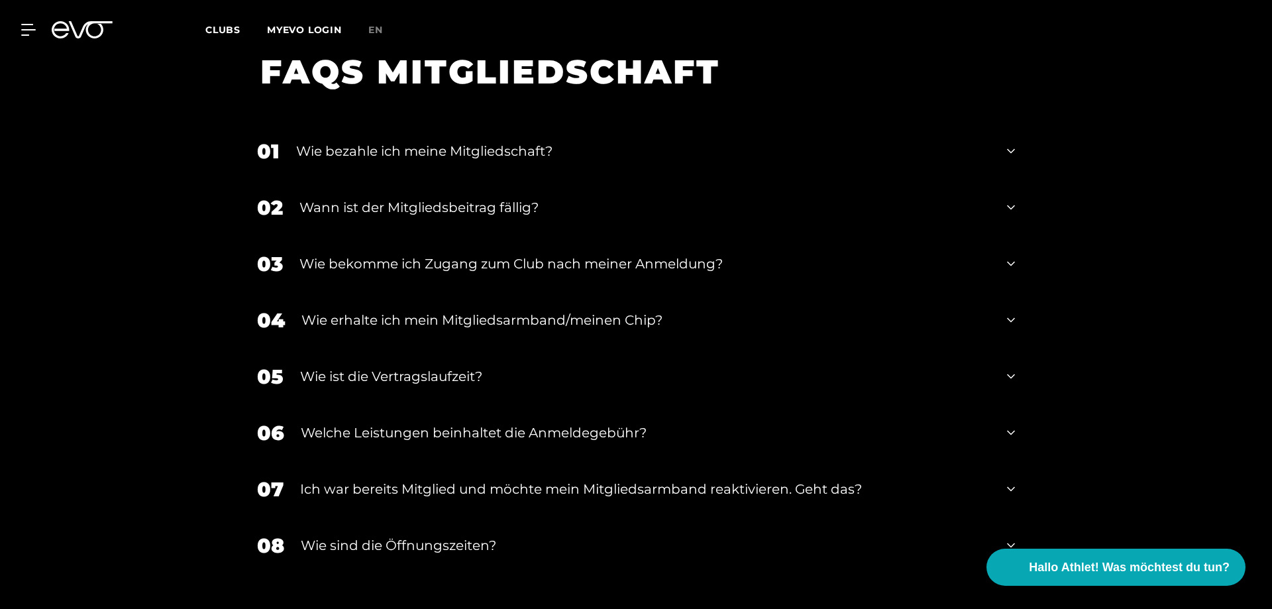
click at [1010, 481] on icon at bounding box center [1011, 489] width 8 height 16
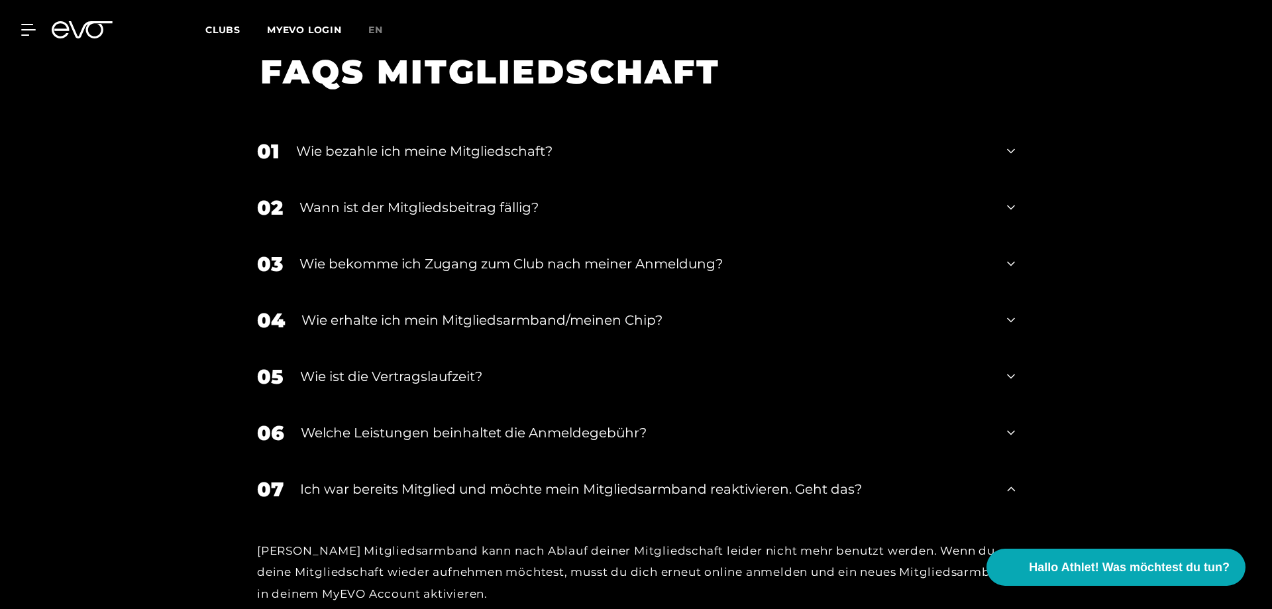
click at [1013, 143] on icon at bounding box center [1011, 151] width 8 height 16
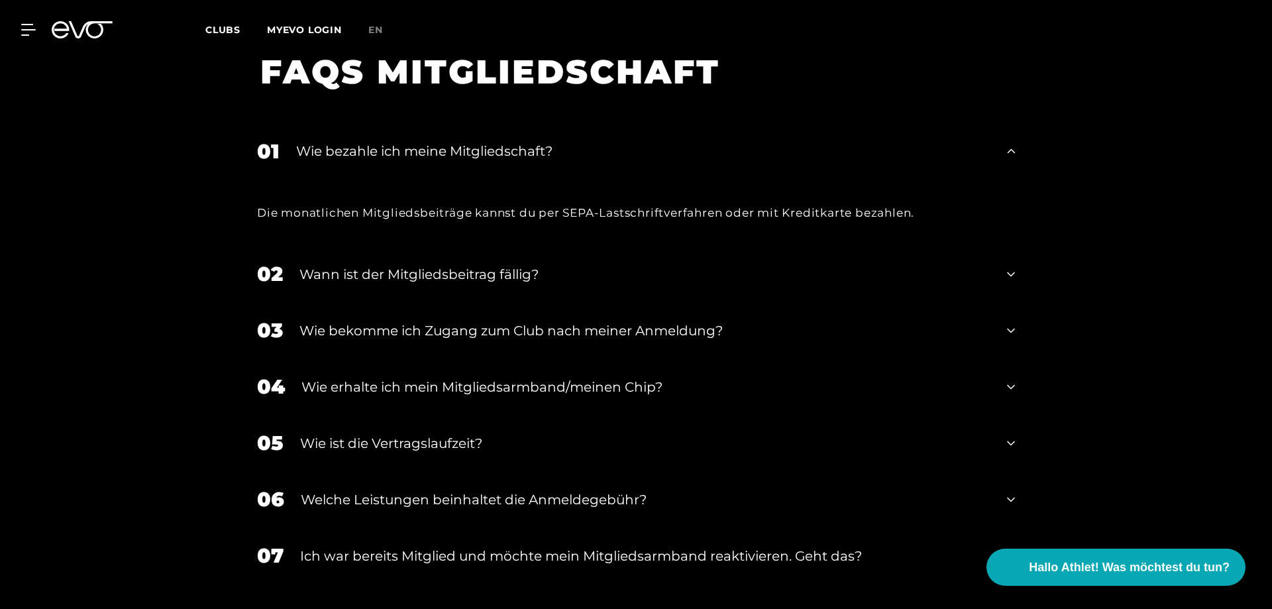
click at [1004, 254] on div "02 Wann ist der Mitgliedsbeitrag fällig?" at bounding box center [636, 274] width 784 height 56
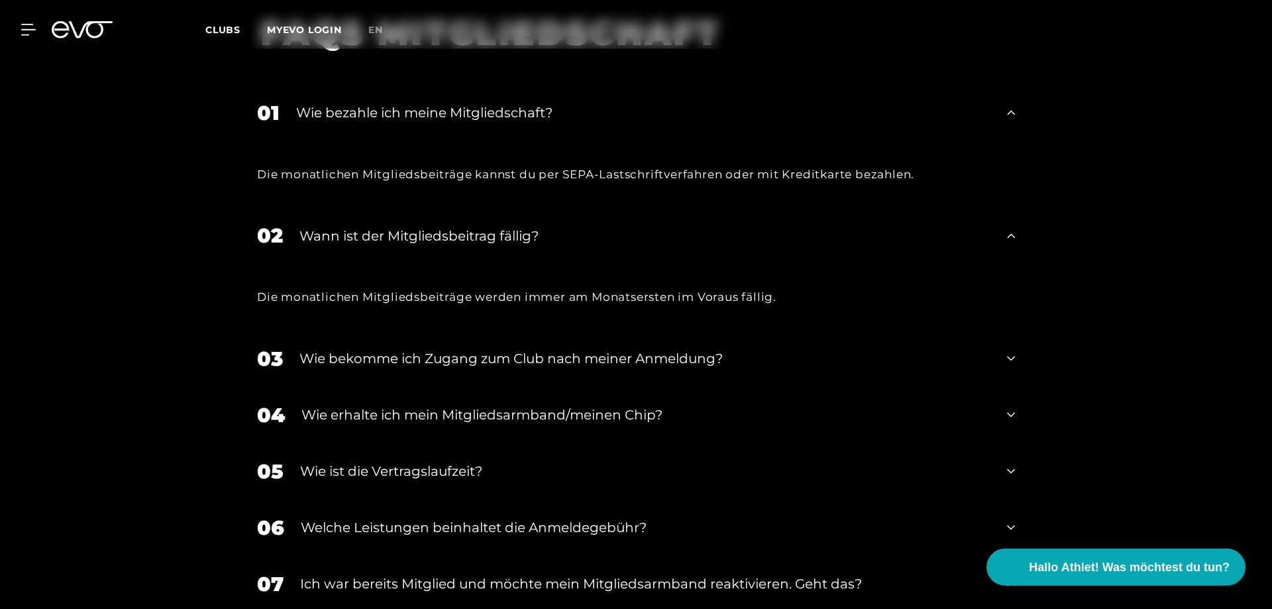
scroll to position [2320, 0]
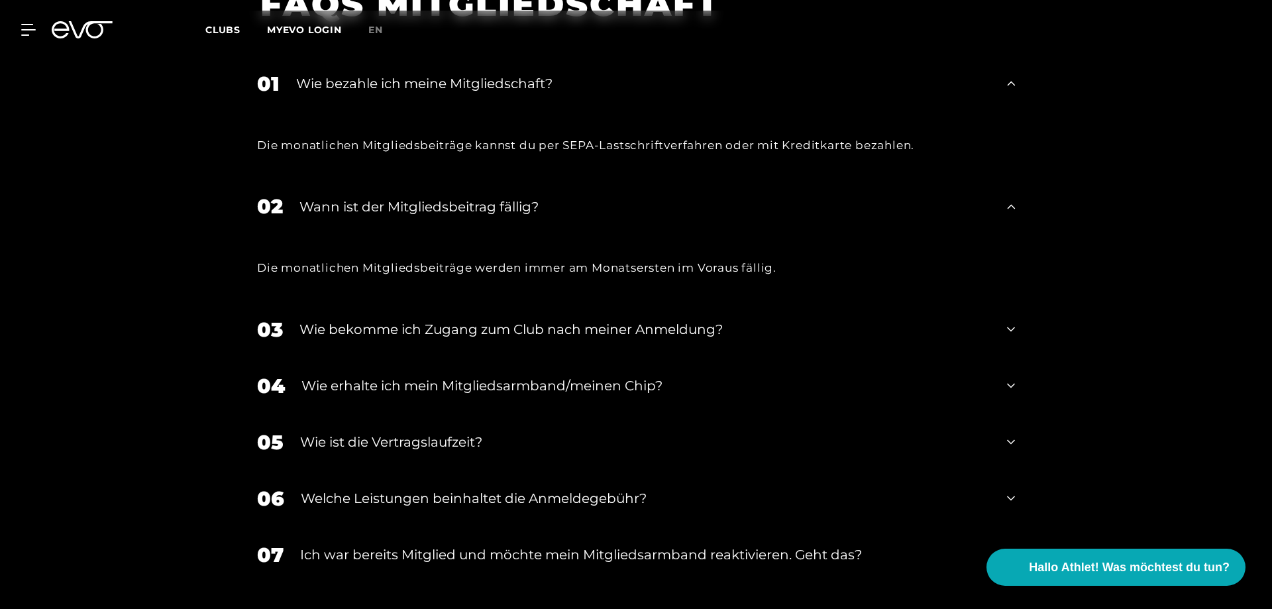
click at [1010, 321] on icon at bounding box center [1011, 329] width 8 height 16
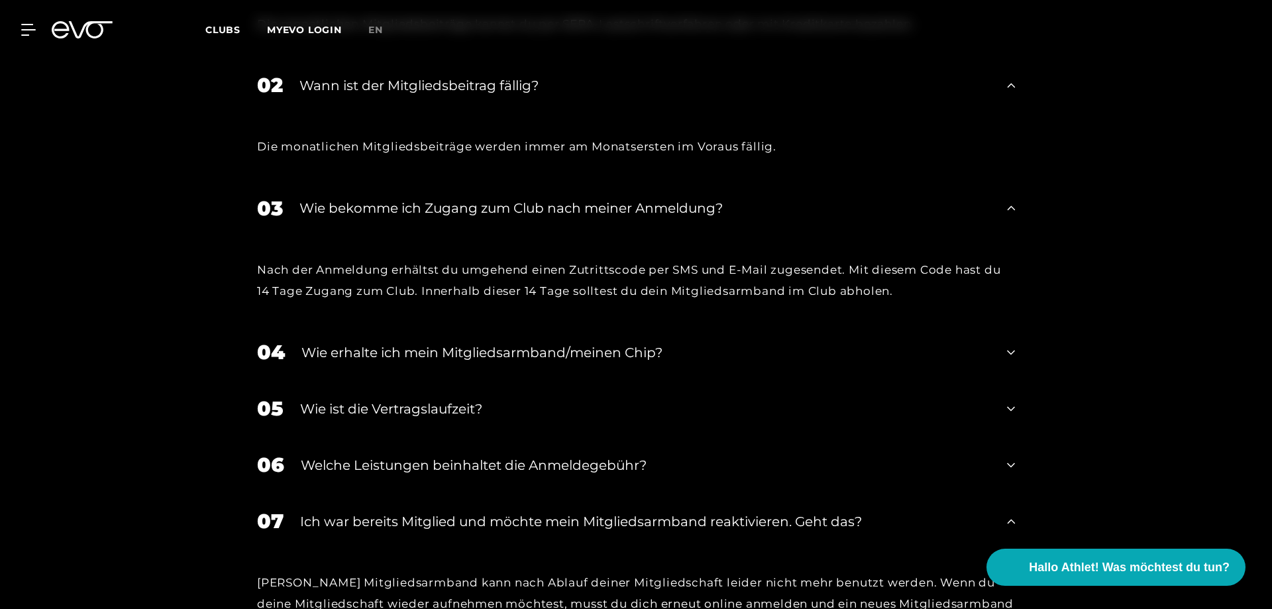
scroll to position [2455, 0]
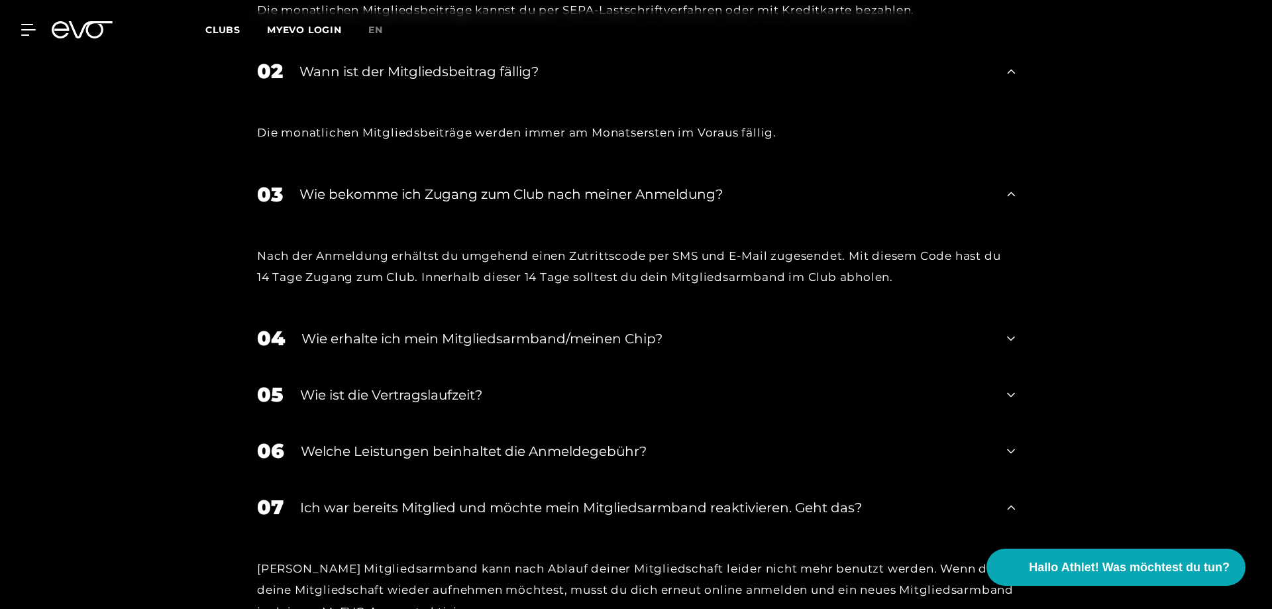
click at [1010, 331] on icon at bounding box center [1011, 339] width 8 height 16
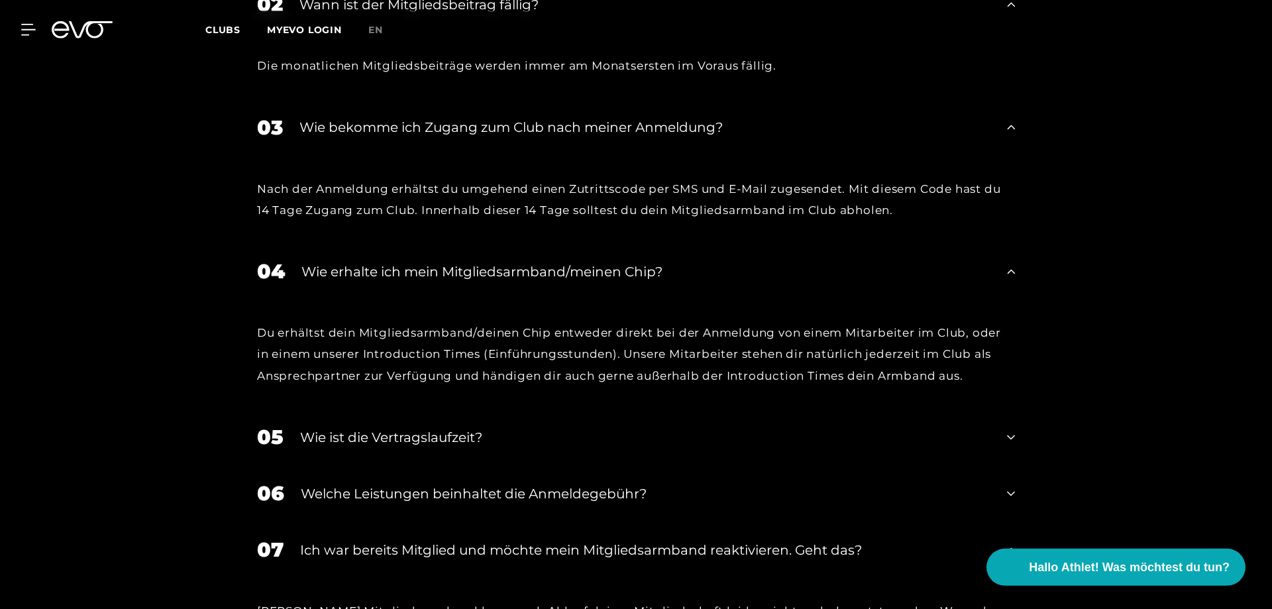
scroll to position [2522, 0]
click at [1009, 429] on icon at bounding box center [1011, 437] width 8 height 16
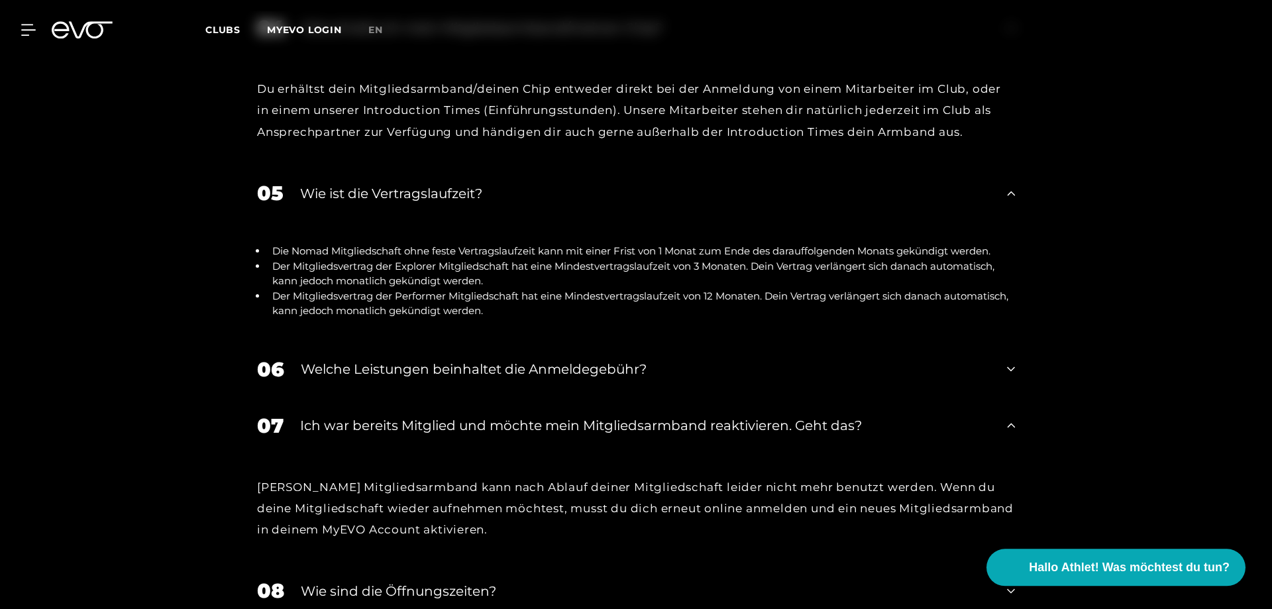
scroll to position [2793, 0]
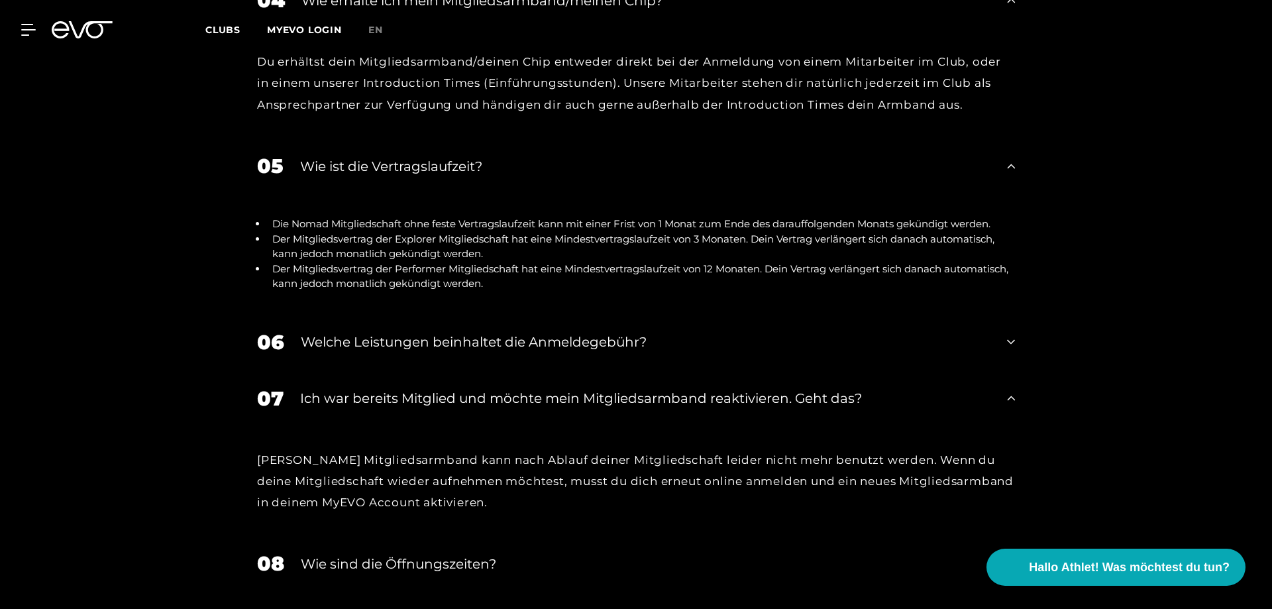
click at [1006, 322] on div "06 Welche Leistungen beinhaltet die Anmeldegebühr?" at bounding box center [636, 342] width 784 height 56
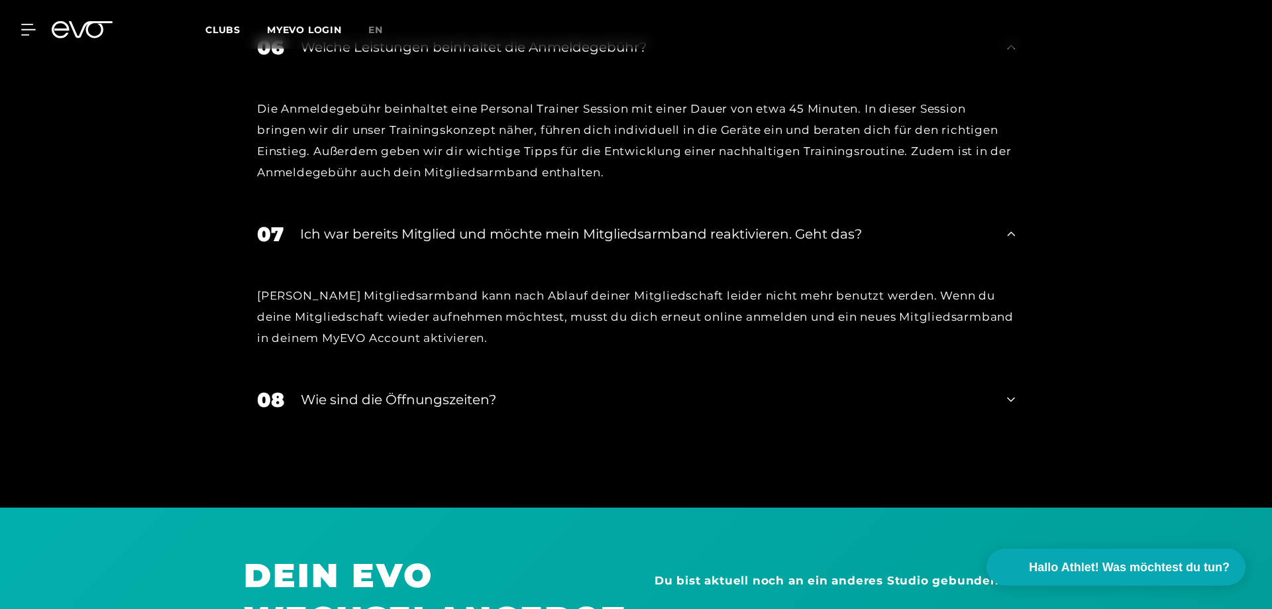
scroll to position [3131, 0]
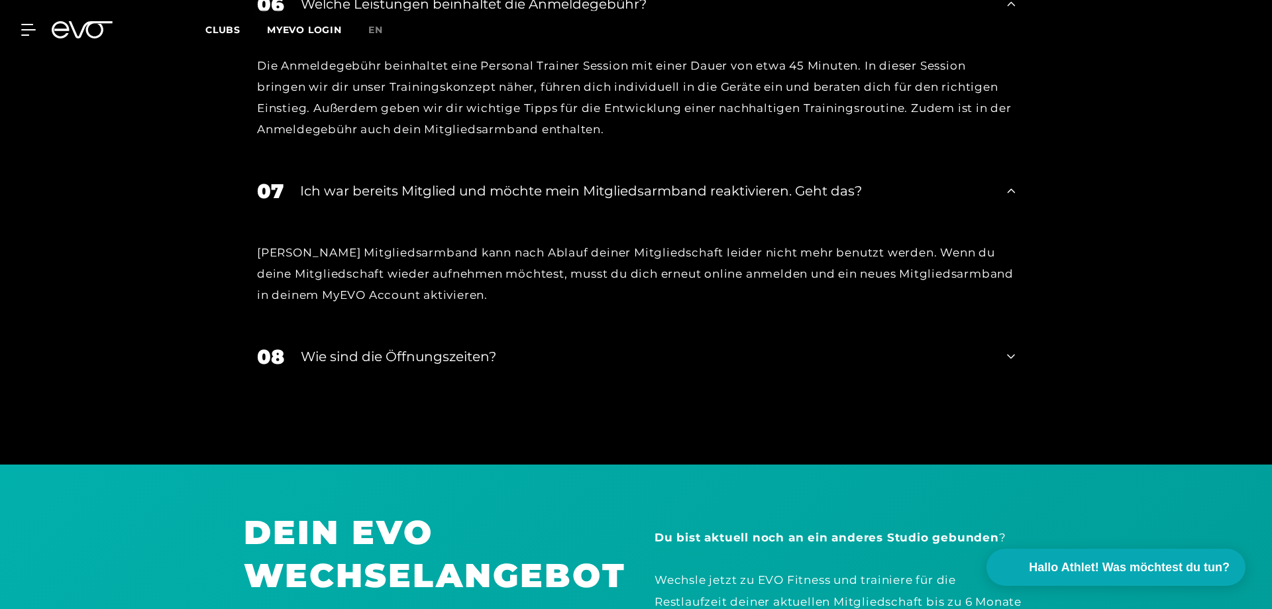
click at [1008, 348] on icon at bounding box center [1011, 356] width 8 height 16
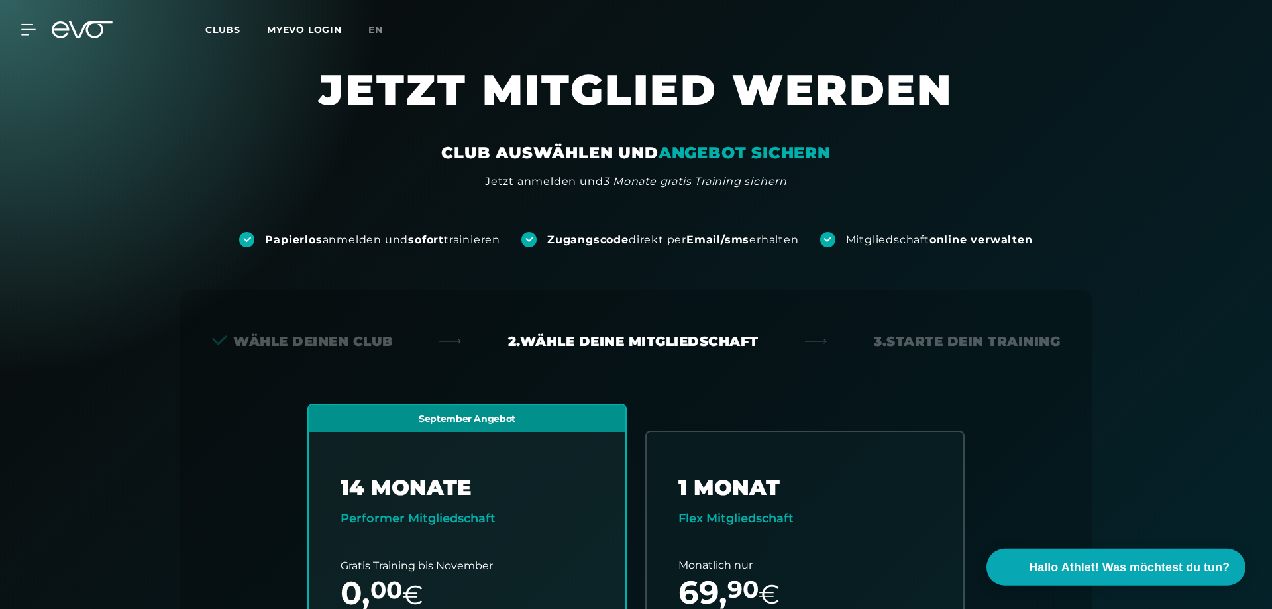
scroll to position [0, 0]
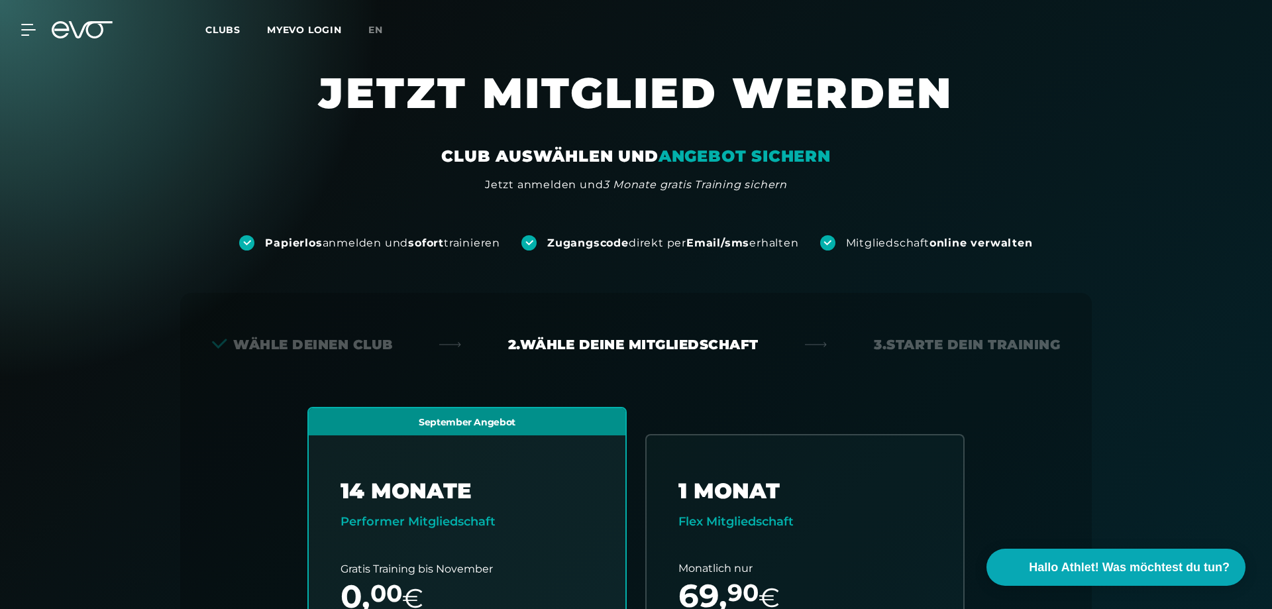
click at [222, 32] on span "Clubs" at bounding box center [222, 30] width 35 height 12
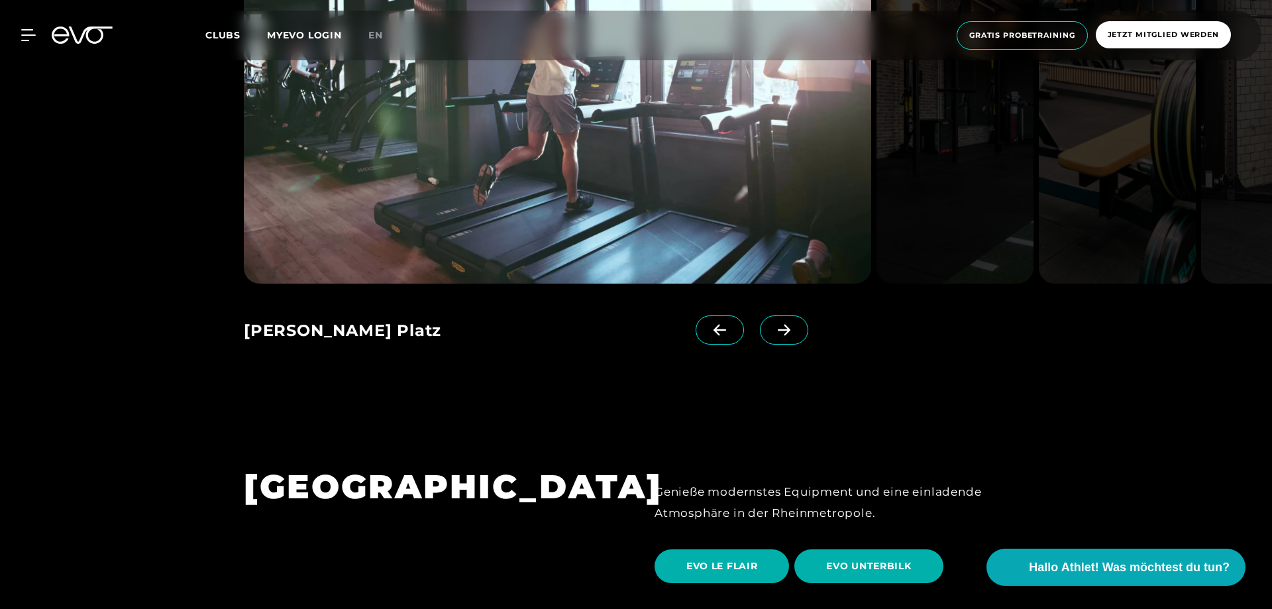
scroll to position [2095, 0]
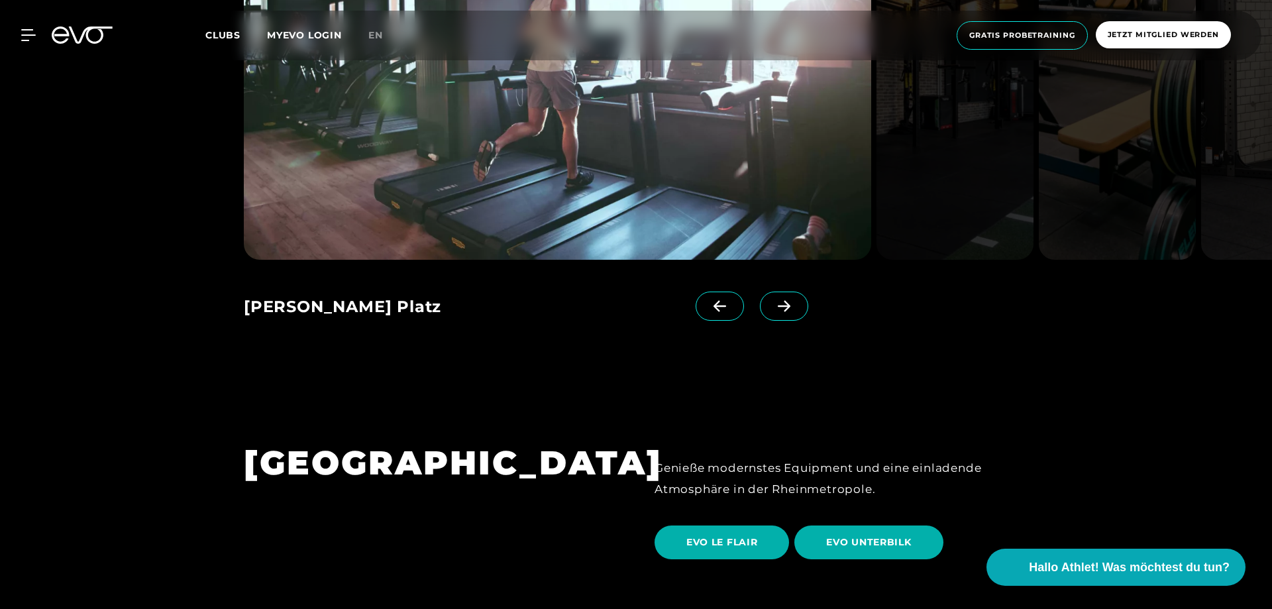
click at [792, 291] on span at bounding box center [784, 305] width 48 height 29
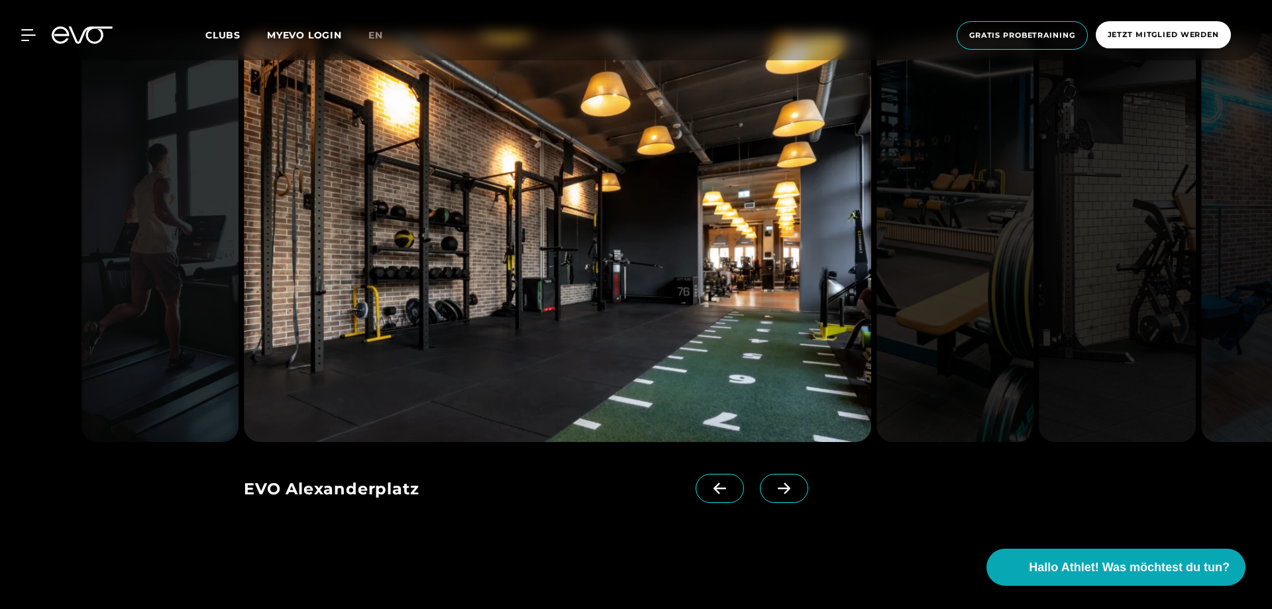
scroll to position [1892, 0]
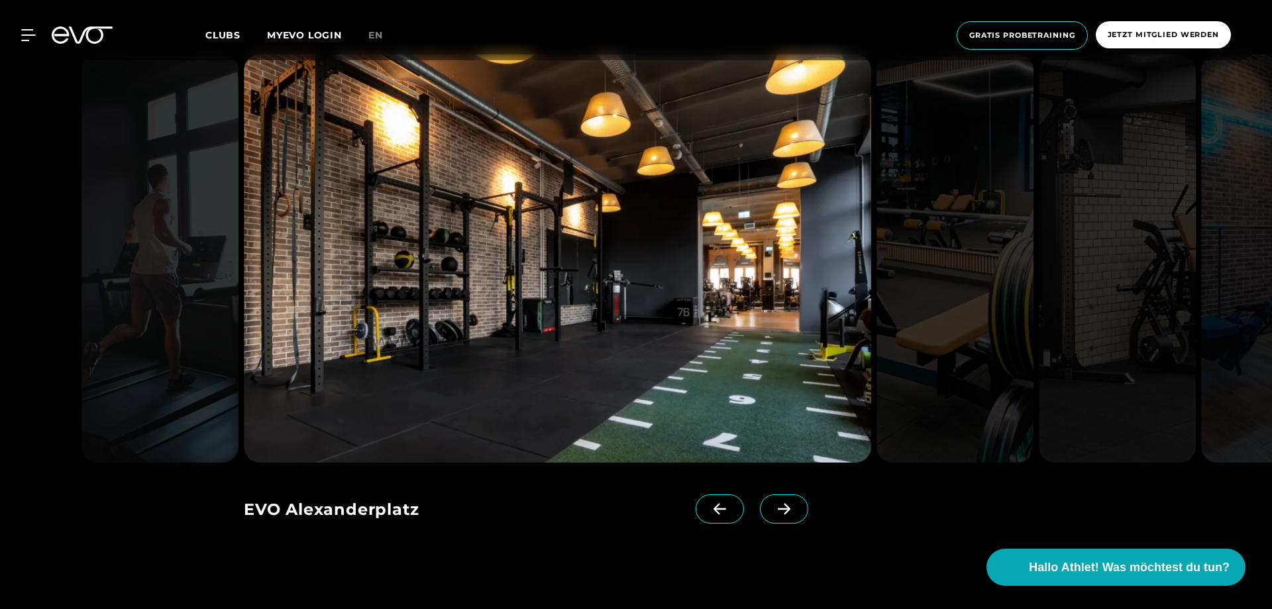
click at [784, 503] on icon at bounding box center [783, 509] width 23 height 12
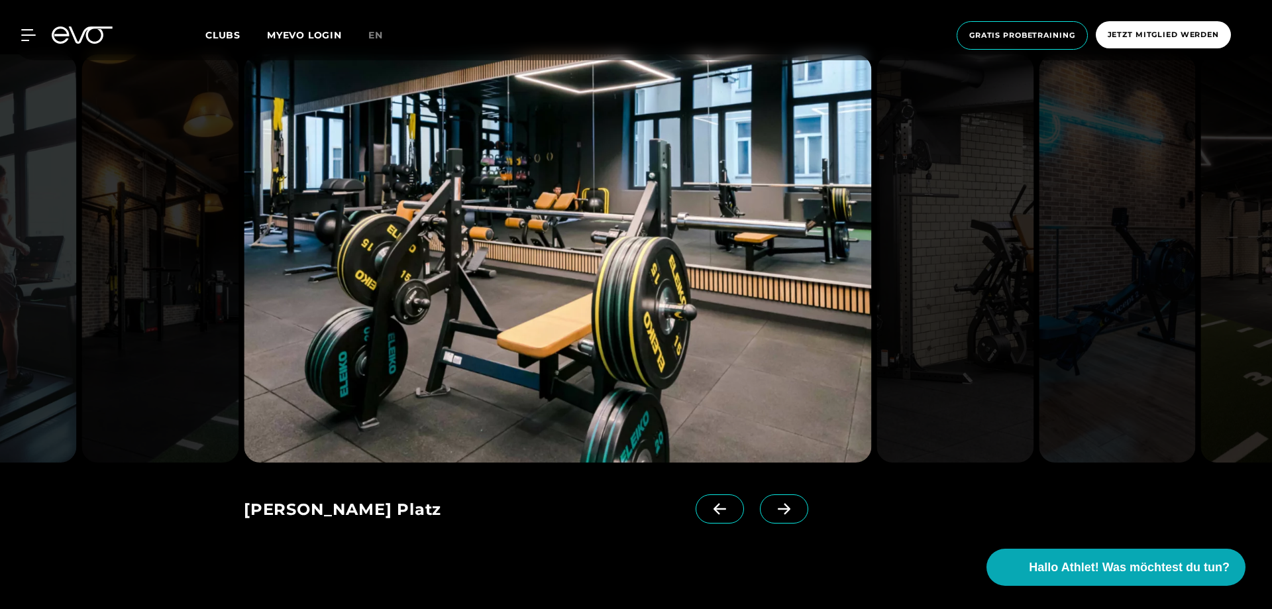
click at [784, 503] on icon at bounding box center [783, 509] width 23 height 12
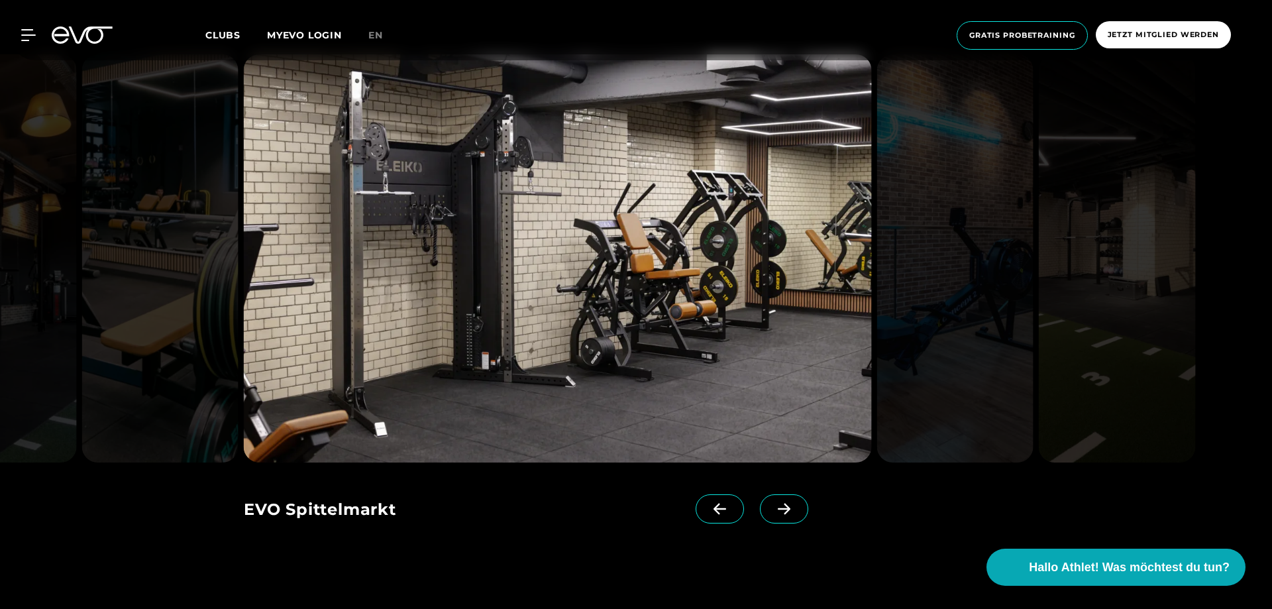
click at [784, 503] on icon at bounding box center [783, 509] width 23 height 12
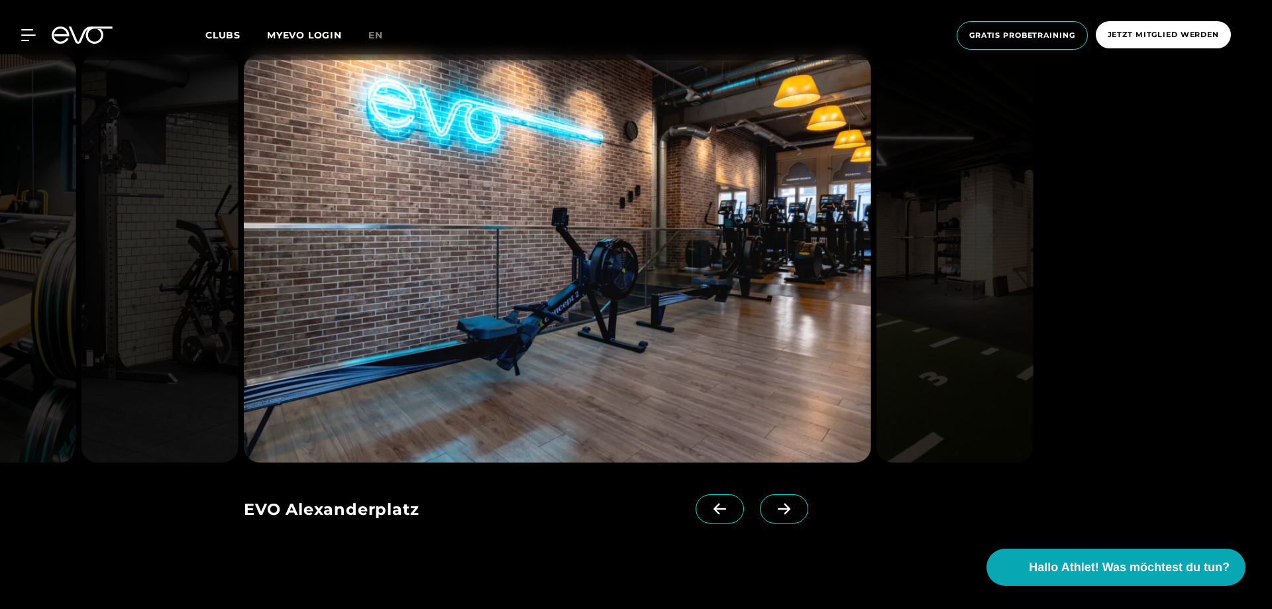
click at [784, 503] on icon at bounding box center [783, 509] width 23 height 12
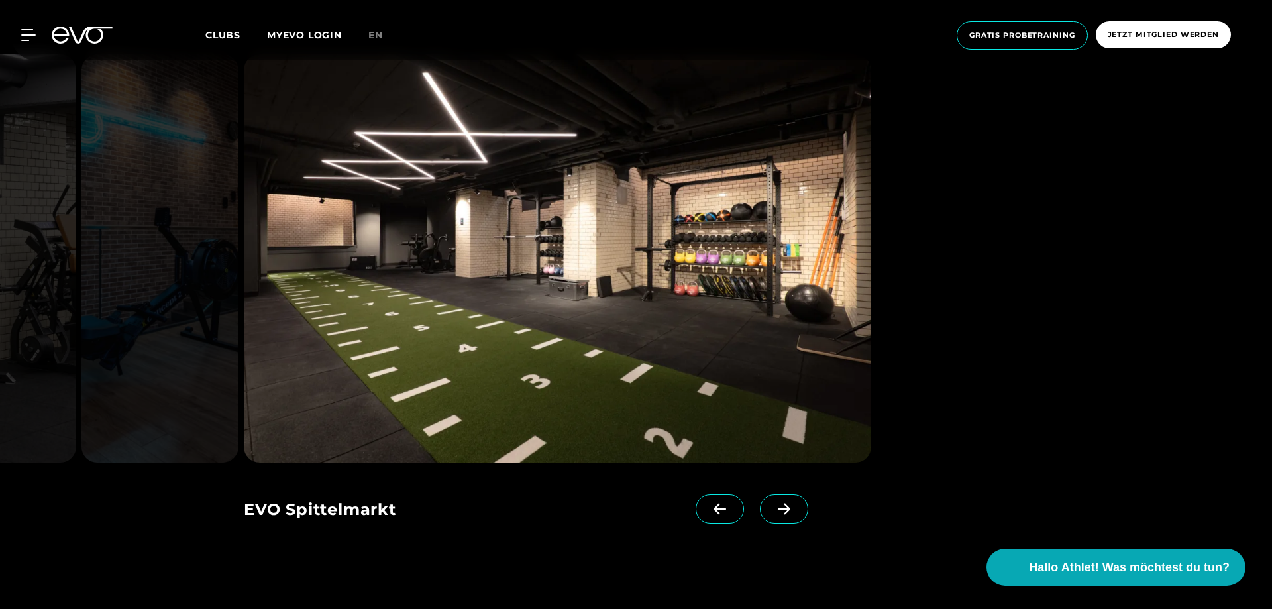
click at [784, 503] on icon at bounding box center [783, 509] width 23 height 12
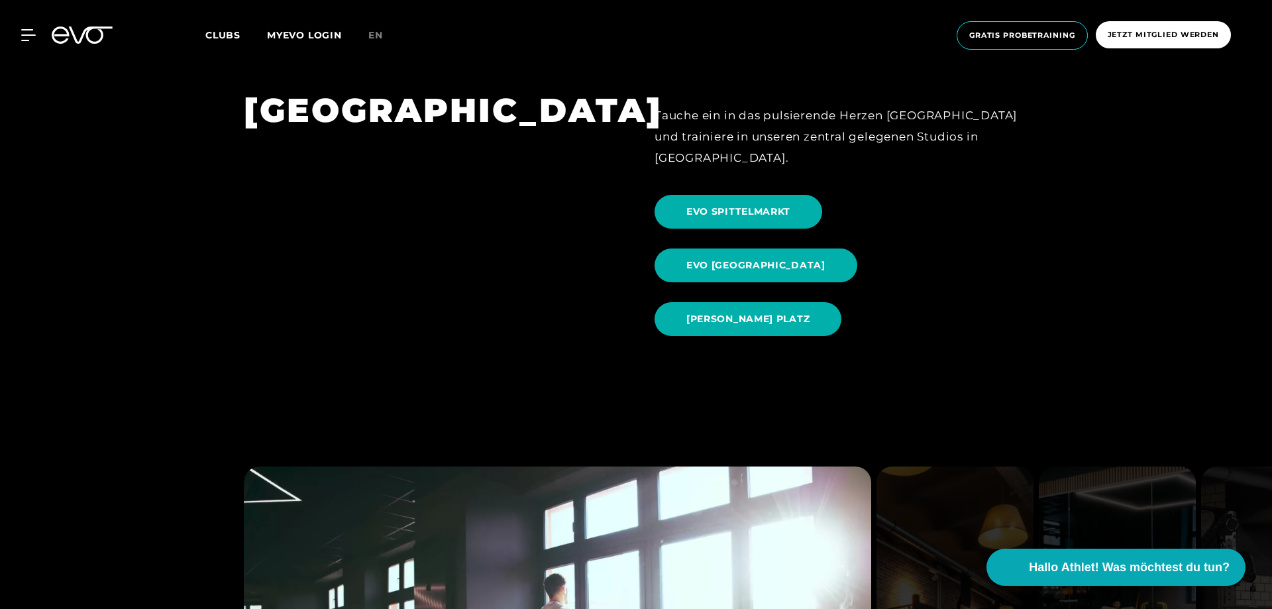
scroll to position [1419, 0]
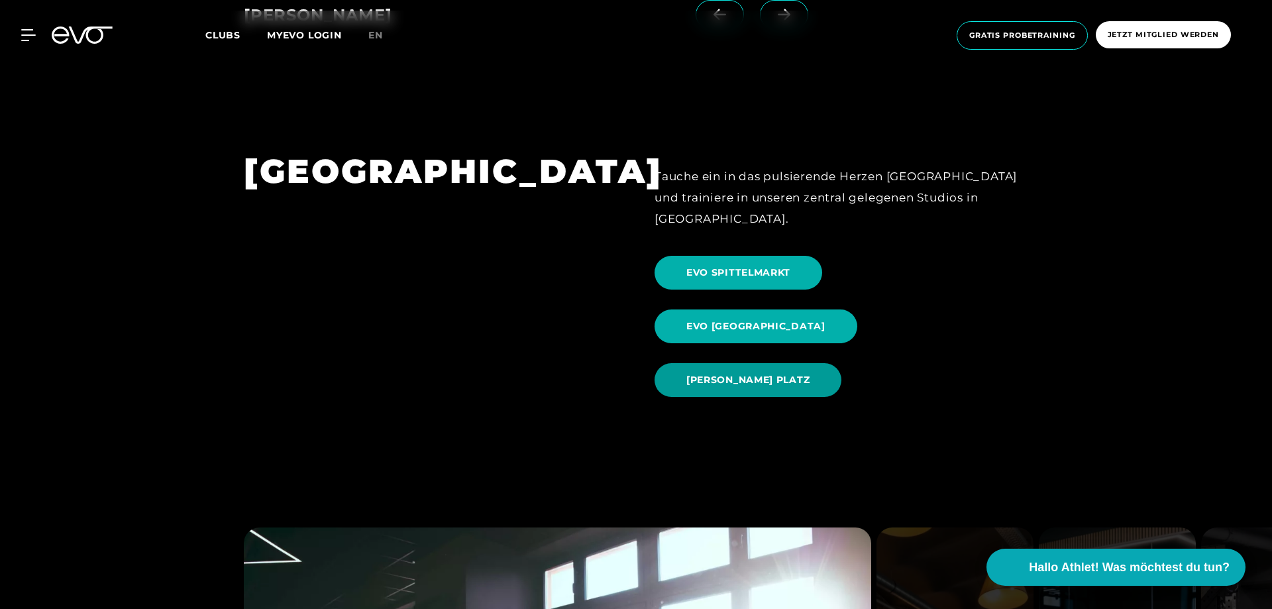
click at [749, 373] on span "[PERSON_NAME] PLATZ" at bounding box center [747, 380] width 123 height 14
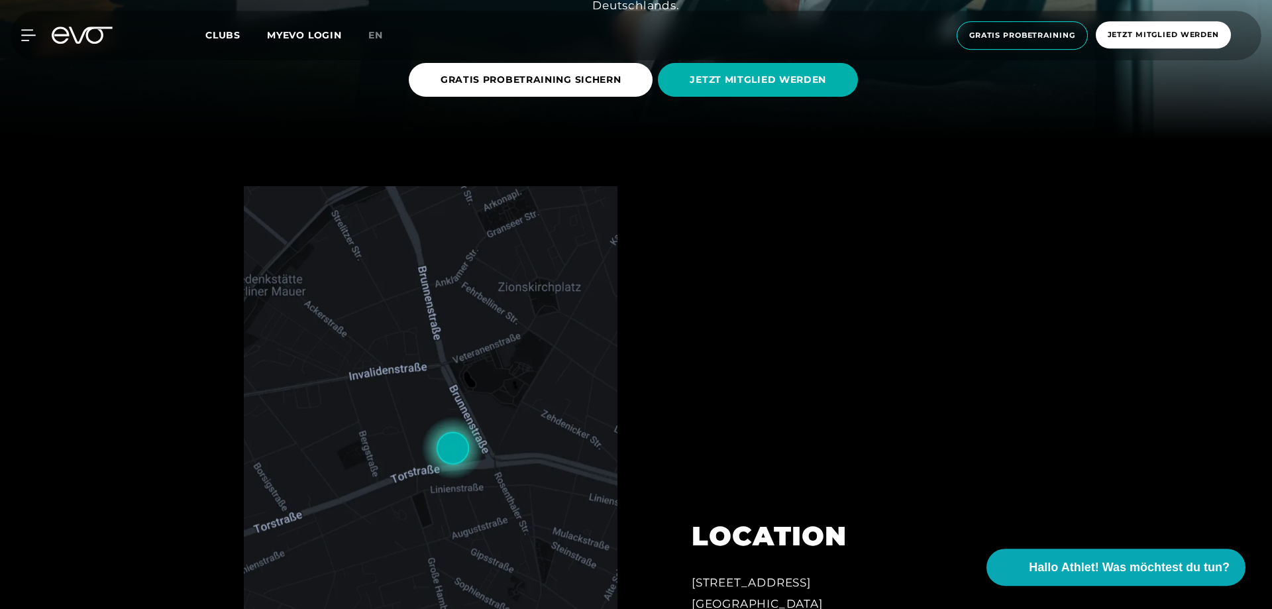
scroll to position [541, 0]
